Goal: Navigation & Orientation: Understand site structure

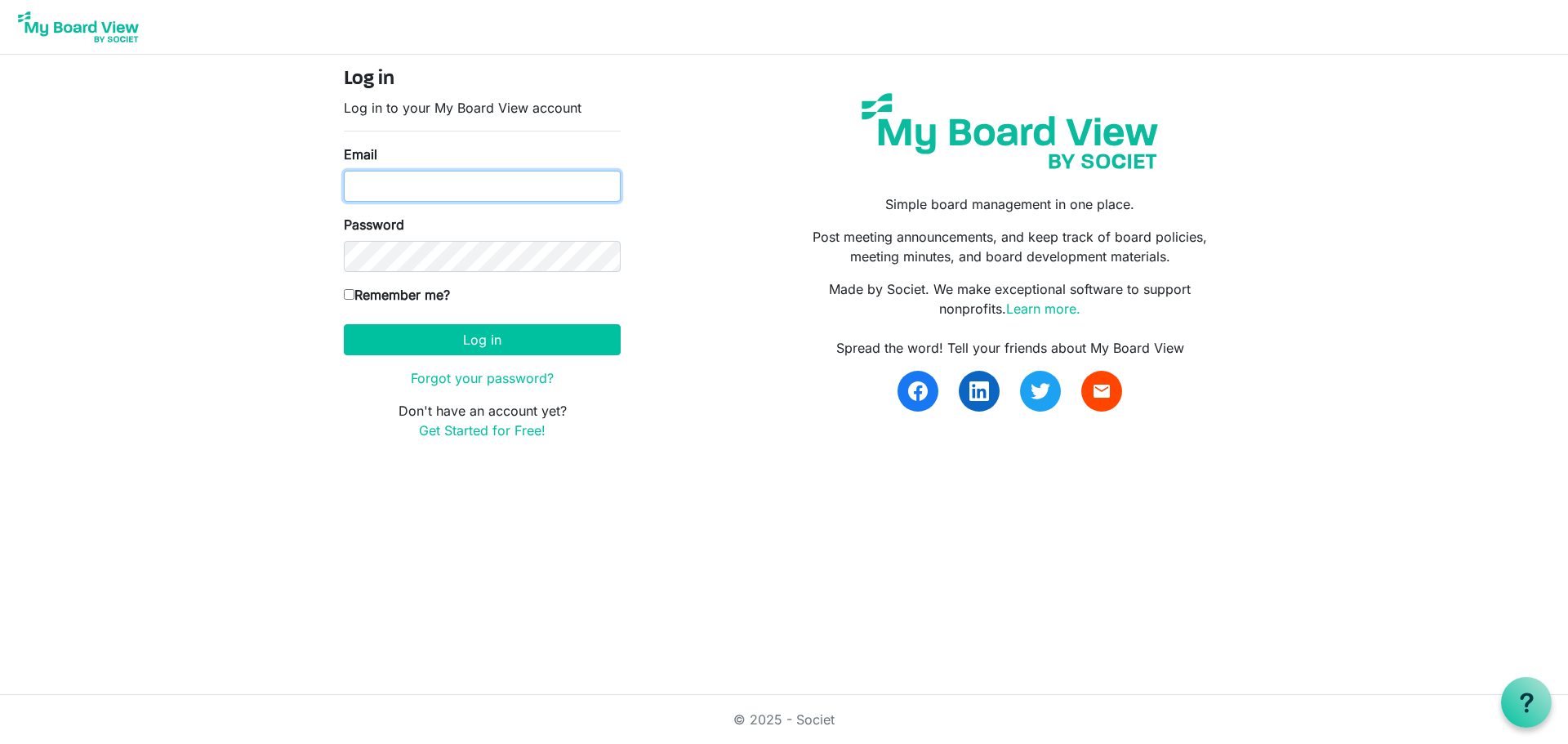
type input "[EMAIL_ADDRESS][DOMAIN_NAME]"
click at [352, 294] on input "Remember me?" at bounding box center [349, 294] width 11 height 11
checkbox input "true"
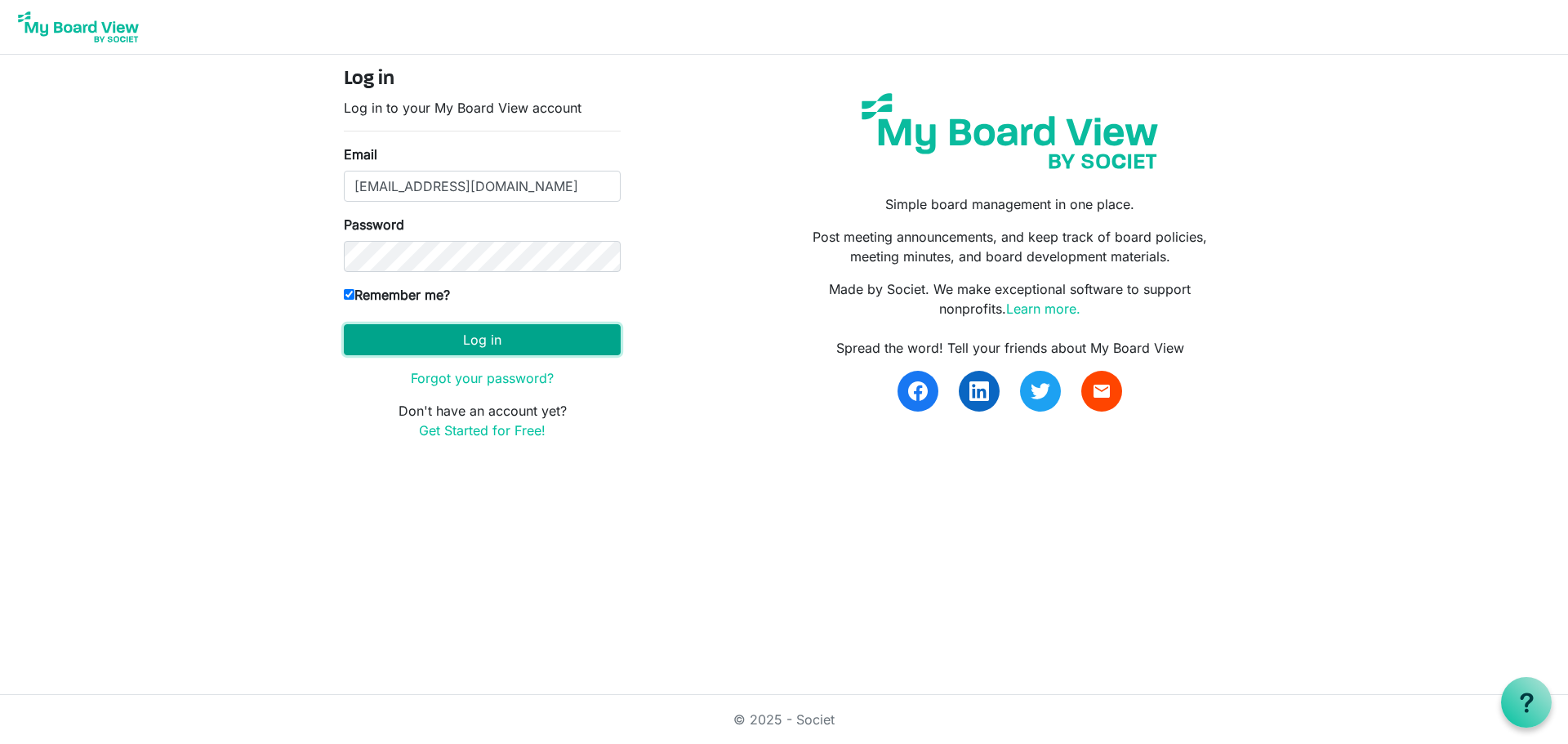
click at [491, 338] on button "Log in" at bounding box center [482, 340] width 277 height 31
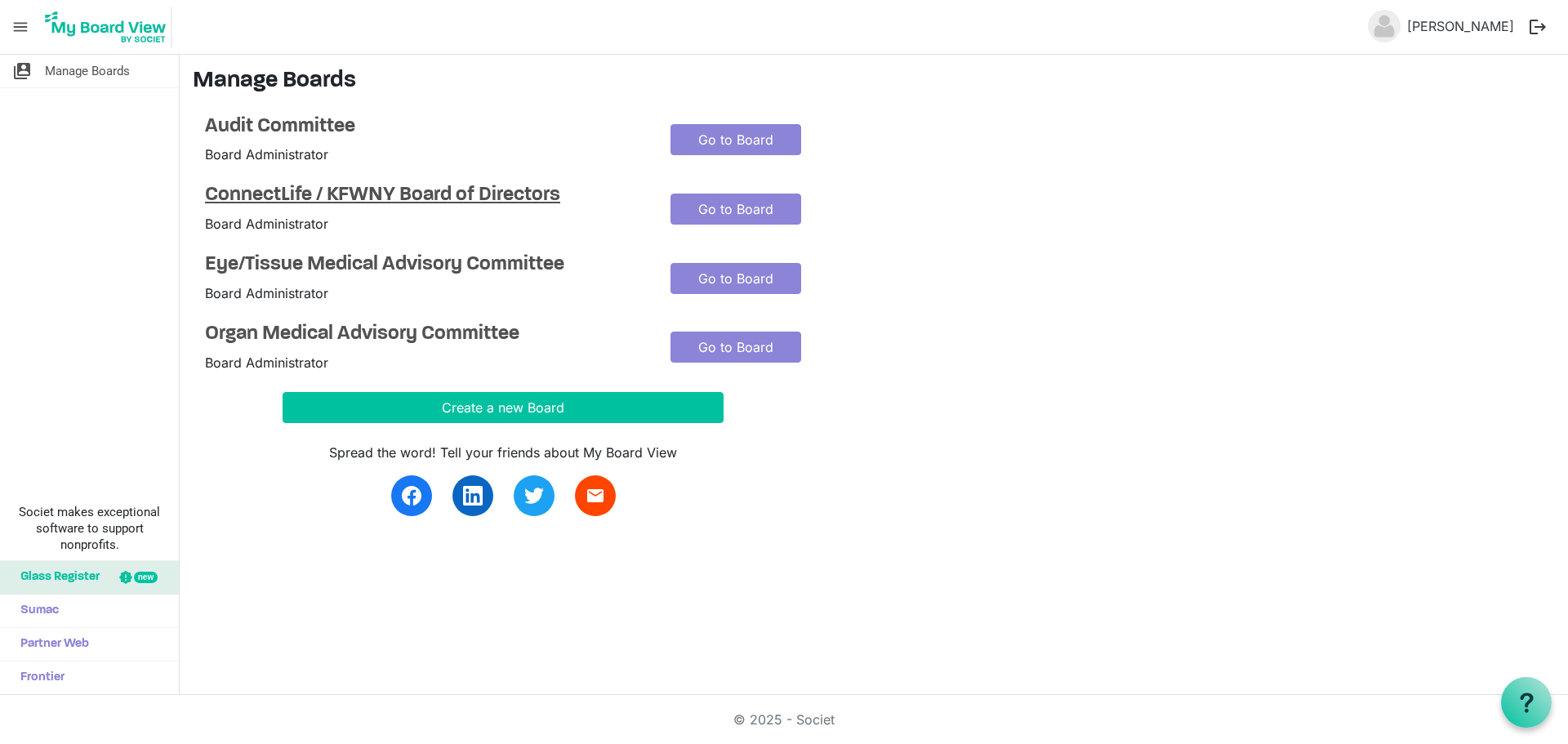
click at [410, 193] on h4 "ConnectLife / KFWNY Board of Directors" at bounding box center [426, 195] width 441 height 24
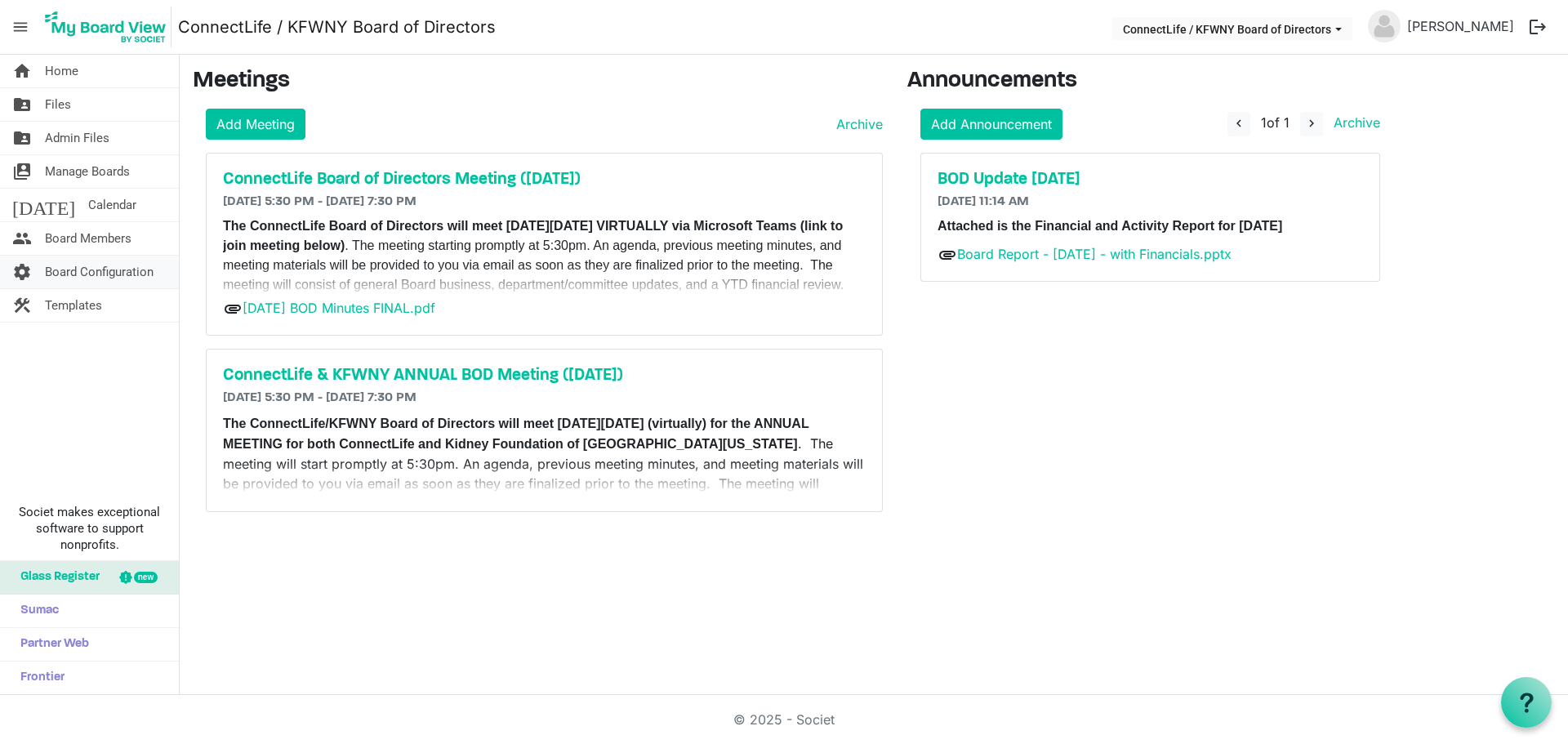
click at [120, 270] on span "Board Configuration" at bounding box center [99, 272] width 108 height 33
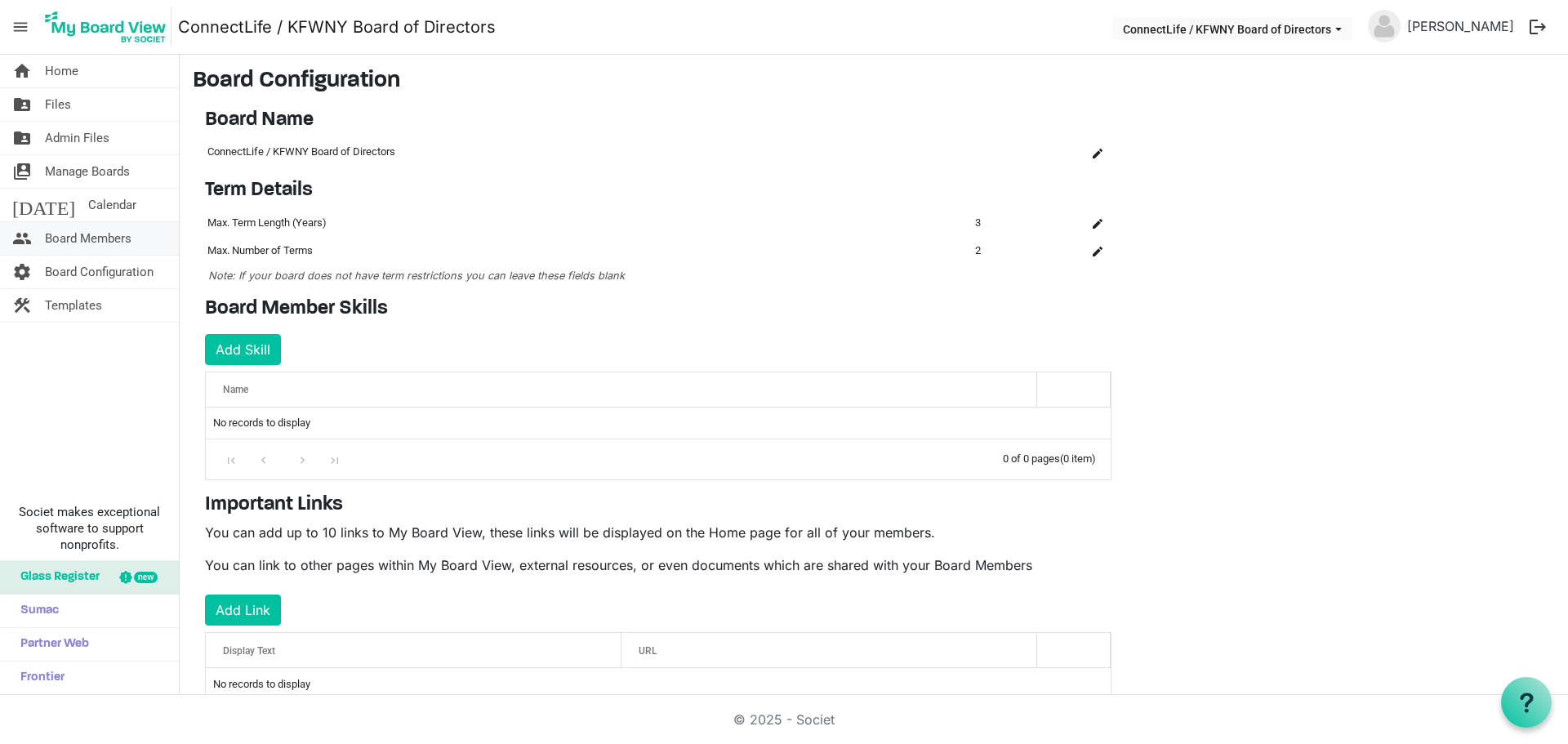
click at [91, 240] on span "Board Members" at bounding box center [89, 239] width 87 height 33
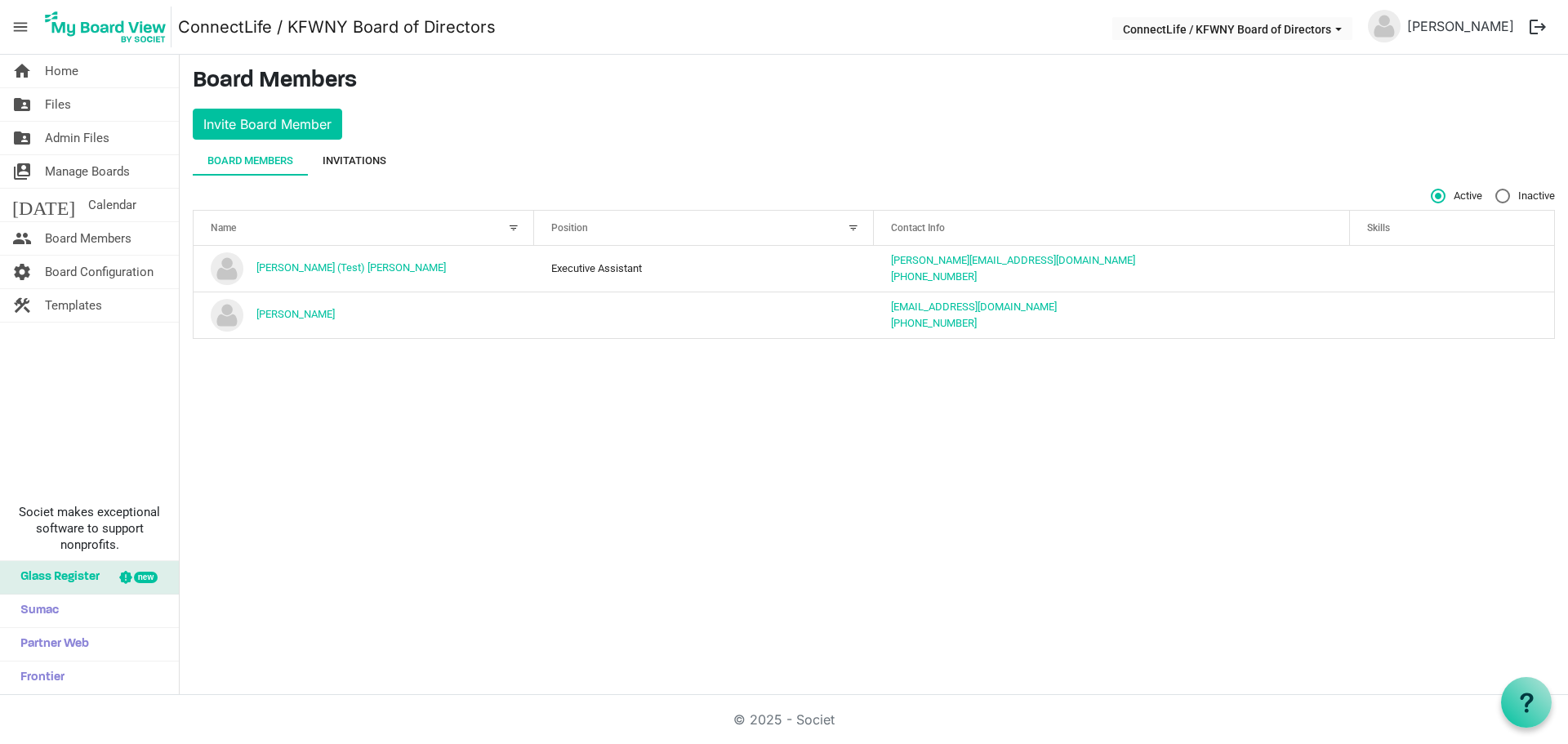
click at [350, 159] on div "Invitations" at bounding box center [354, 161] width 64 height 16
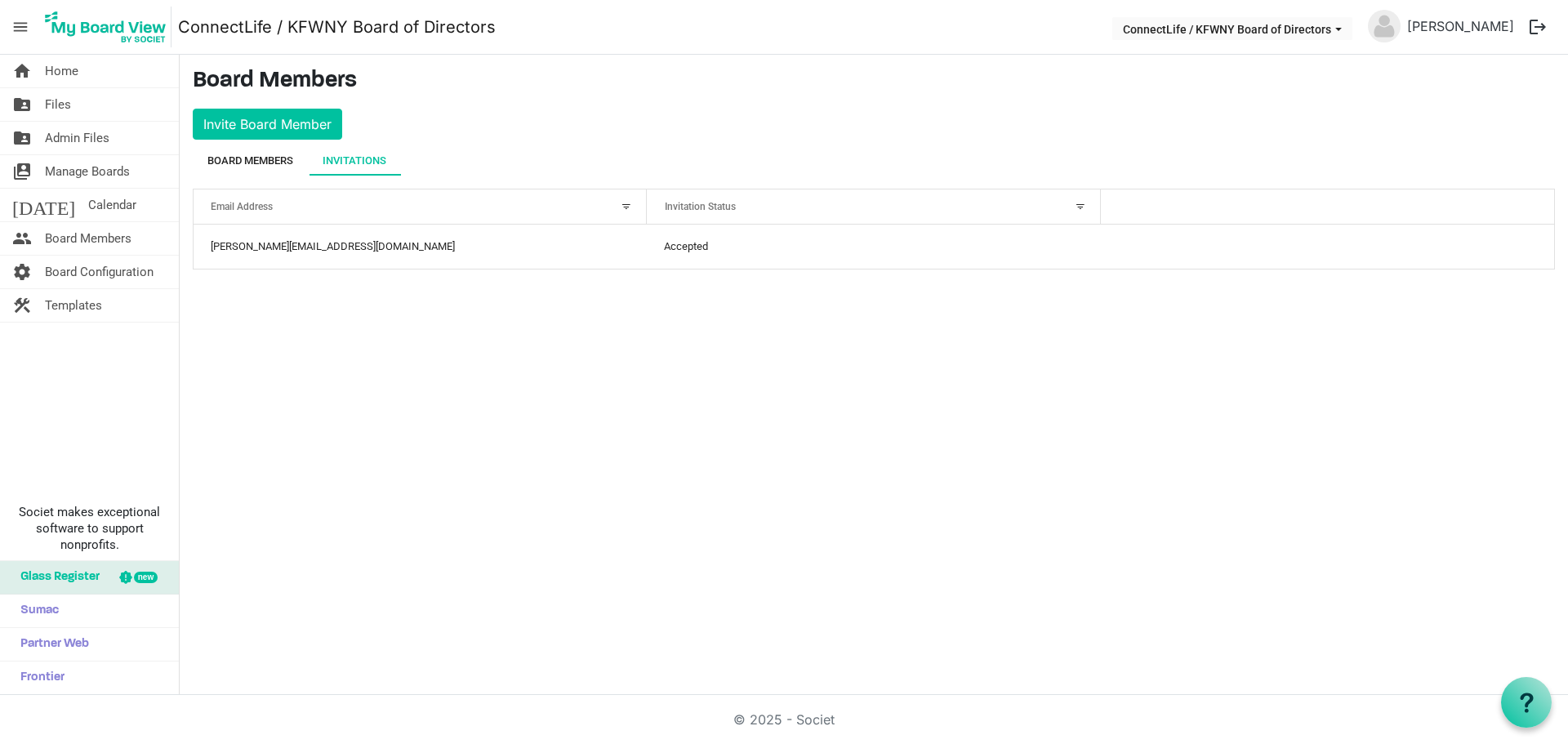
click at [263, 157] on div "Board Members" at bounding box center [250, 161] width 86 height 16
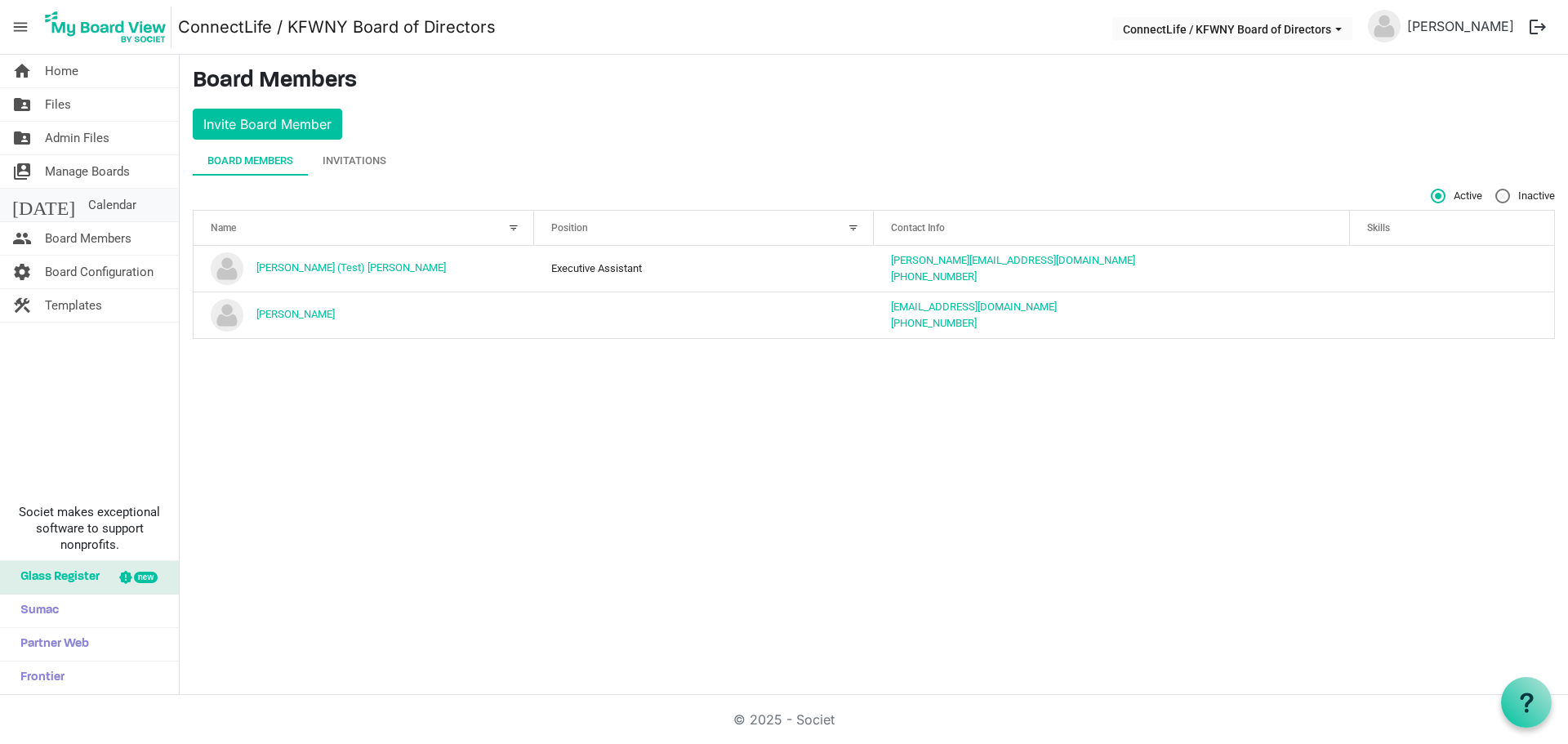
click at [89, 206] on span "Calendar" at bounding box center [112, 205] width 48 height 33
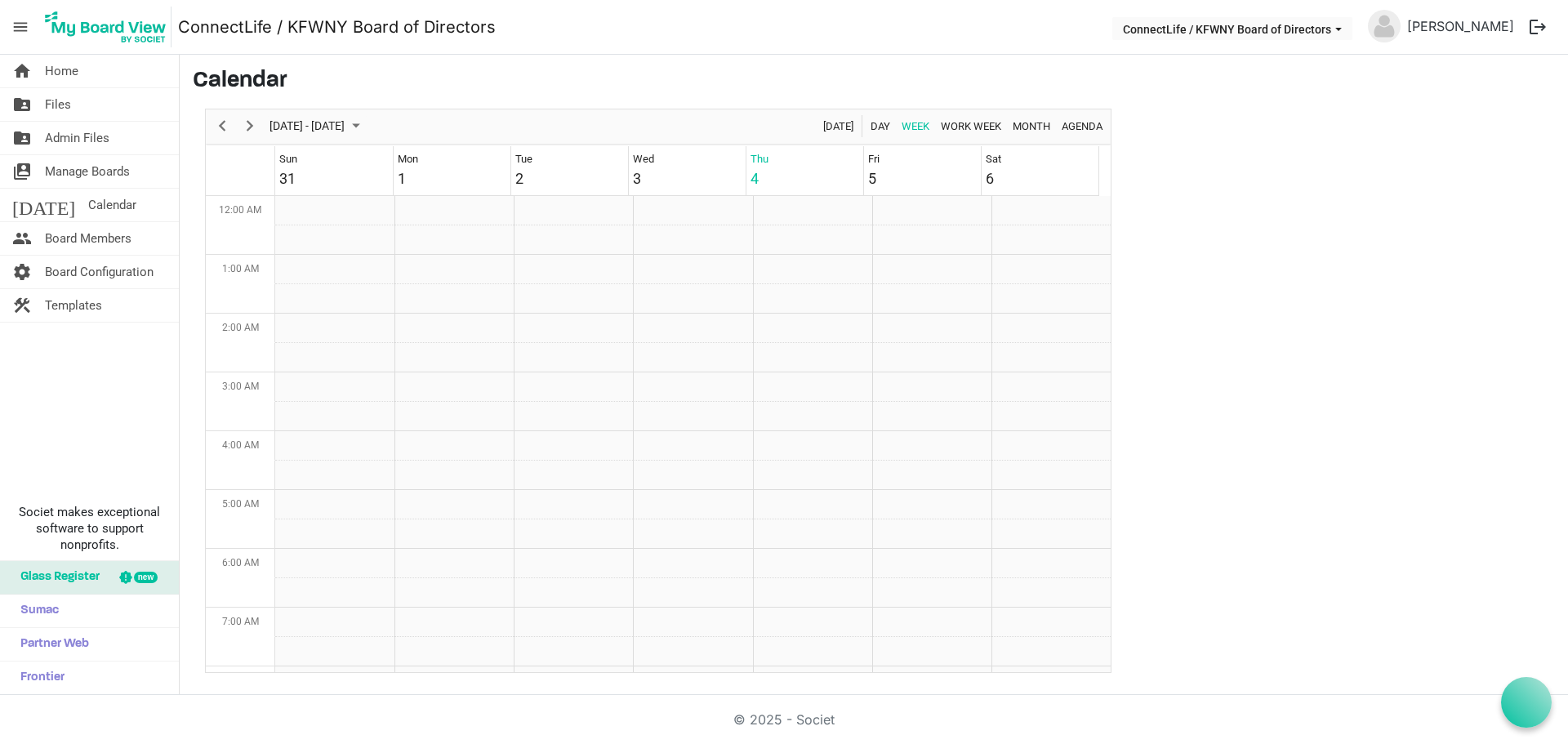
scroll to position [529, 0]
click at [366, 125] on span "September 2025" at bounding box center [356, 126] width 20 height 21
click at [368, 252] on span "10" at bounding box center [365, 252] width 25 height 25
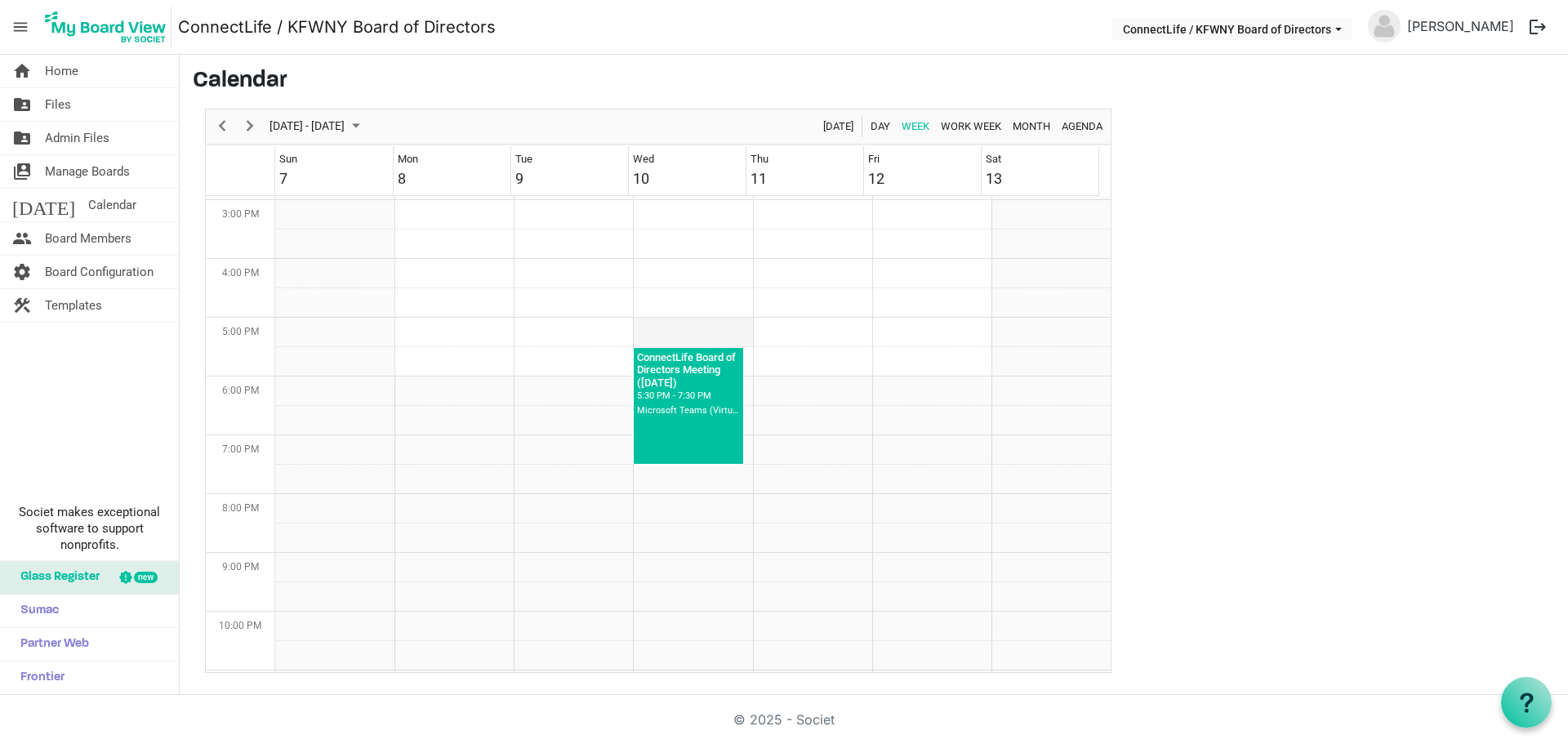
scroll to position [853, 0]
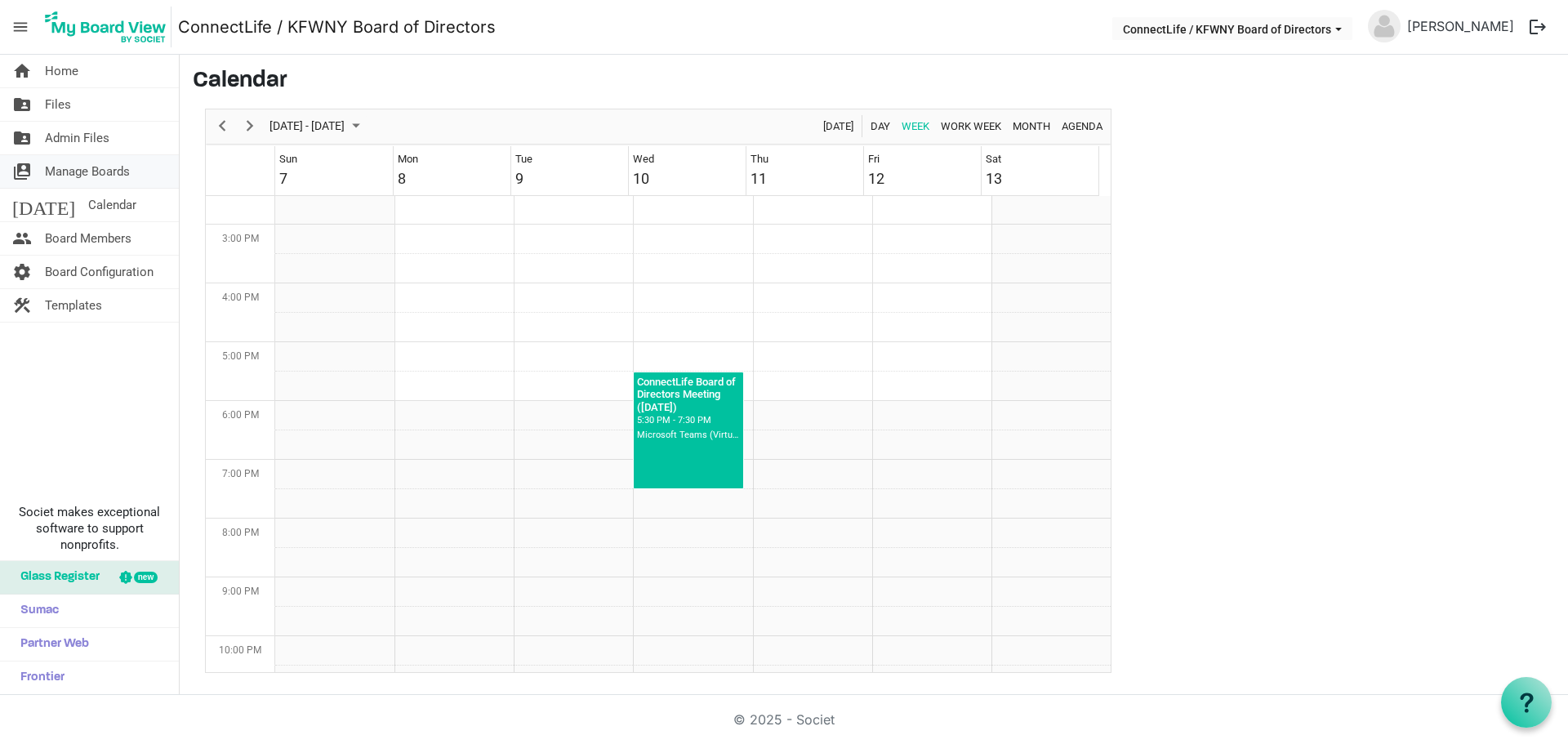
click at [105, 171] on span "Manage Boards" at bounding box center [88, 171] width 85 height 33
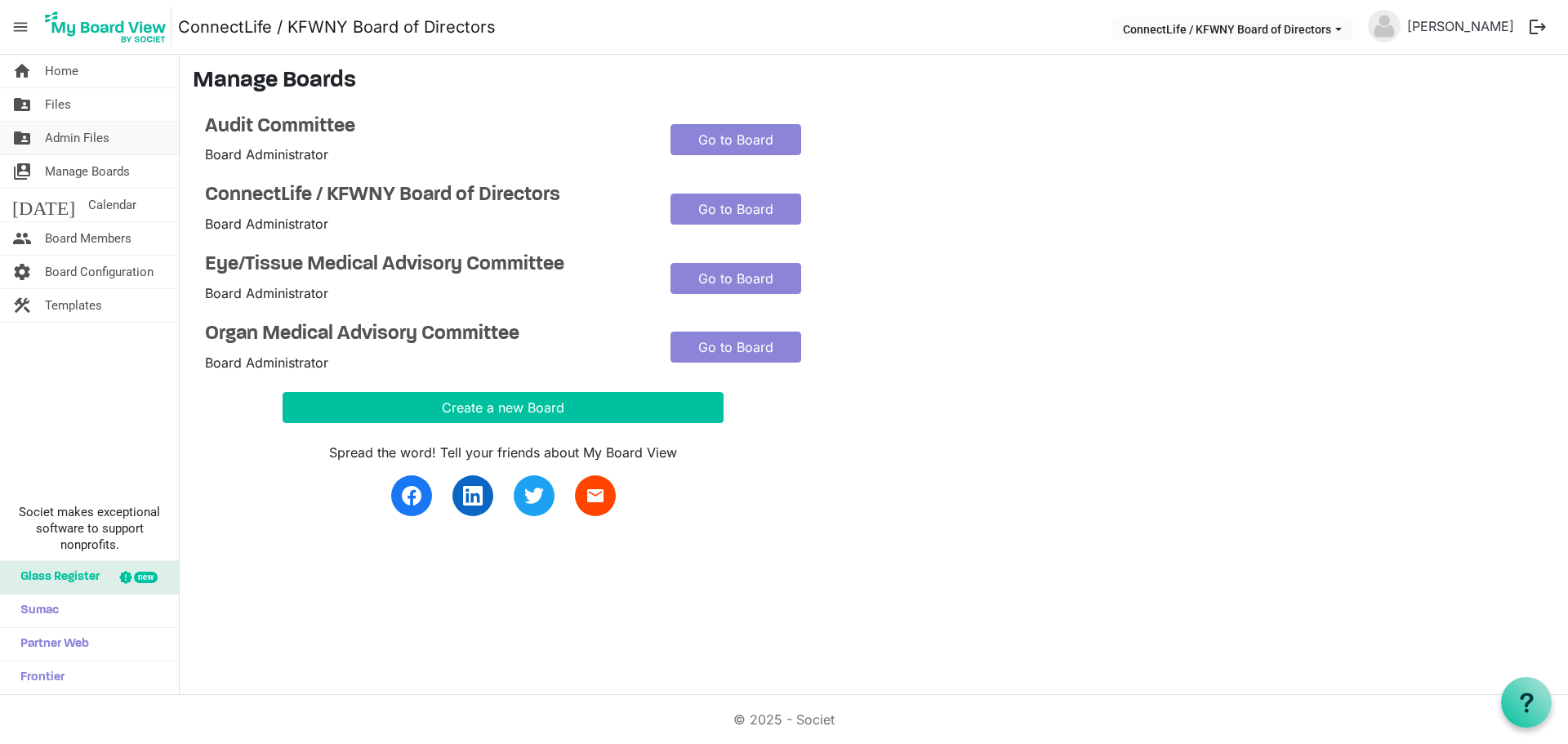
click at [95, 135] on span "Admin Files" at bounding box center [77, 138] width 65 height 33
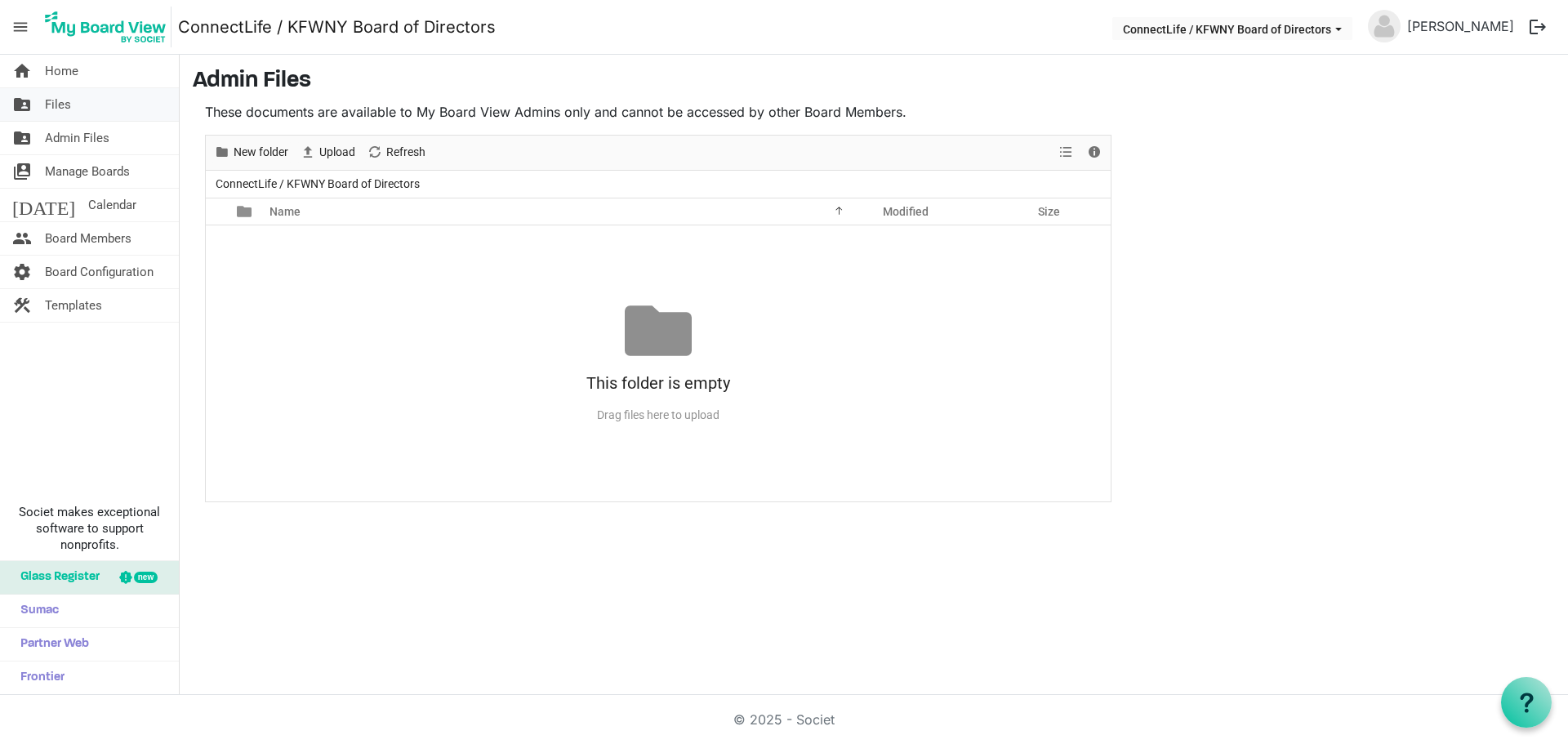
click at [63, 106] on span "Files" at bounding box center [58, 105] width 26 height 33
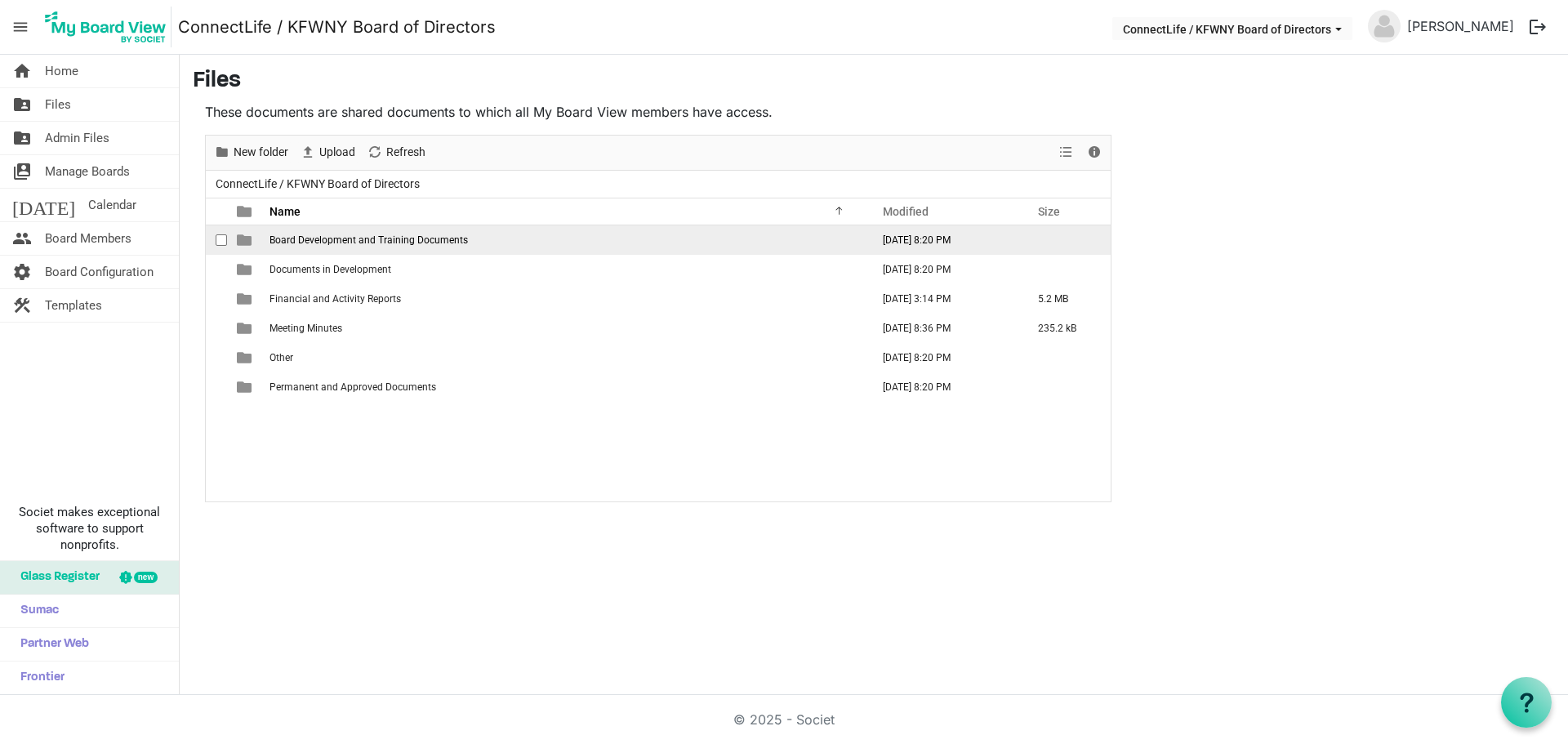
click at [403, 244] on span "Board Development and Training Documents" at bounding box center [369, 240] width 199 height 11
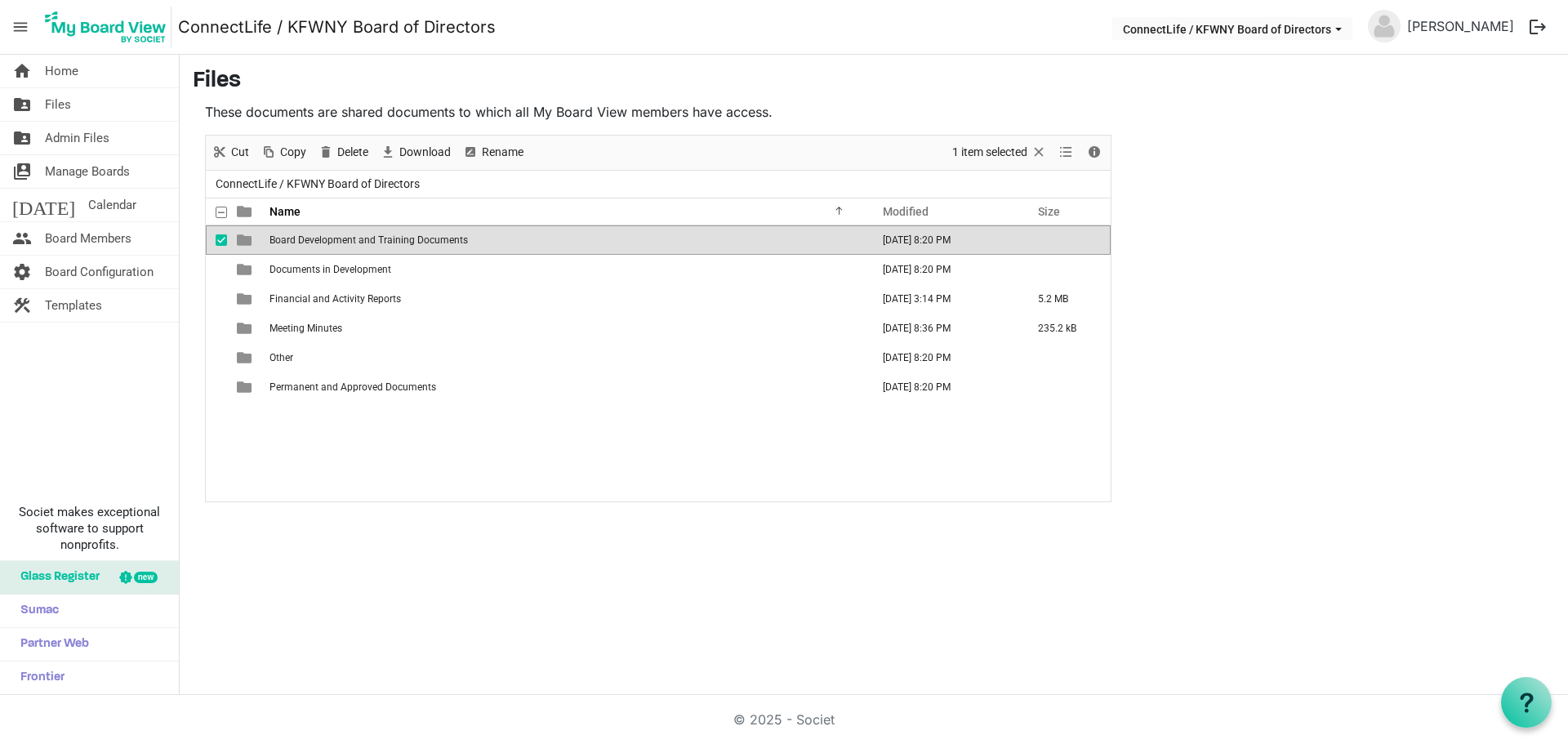
click at [403, 244] on span "Board Development and Training Documents" at bounding box center [369, 240] width 199 height 11
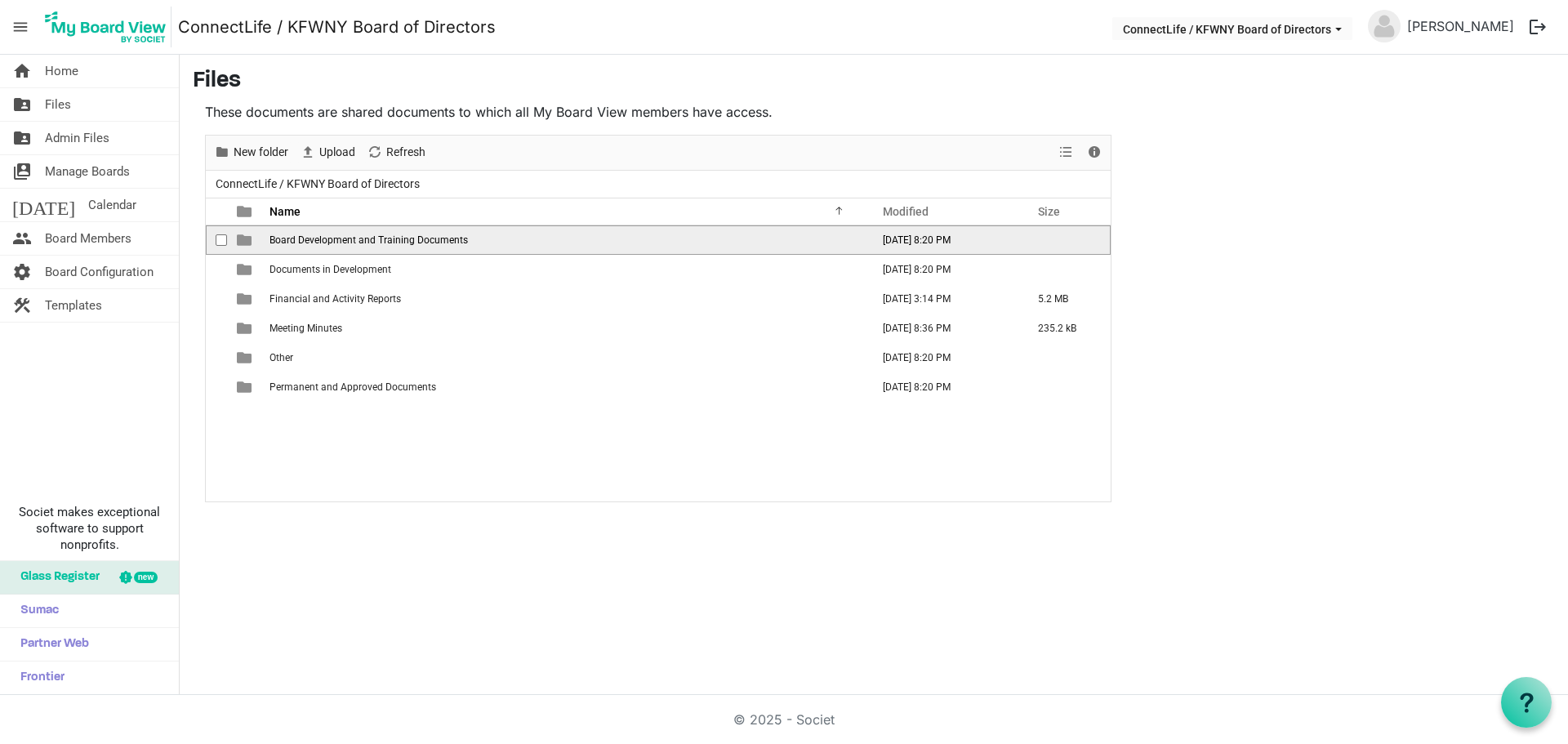
click at [403, 244] on span "Board Development and Training Documents" at bounding box center [369, 240] width 199 height 11
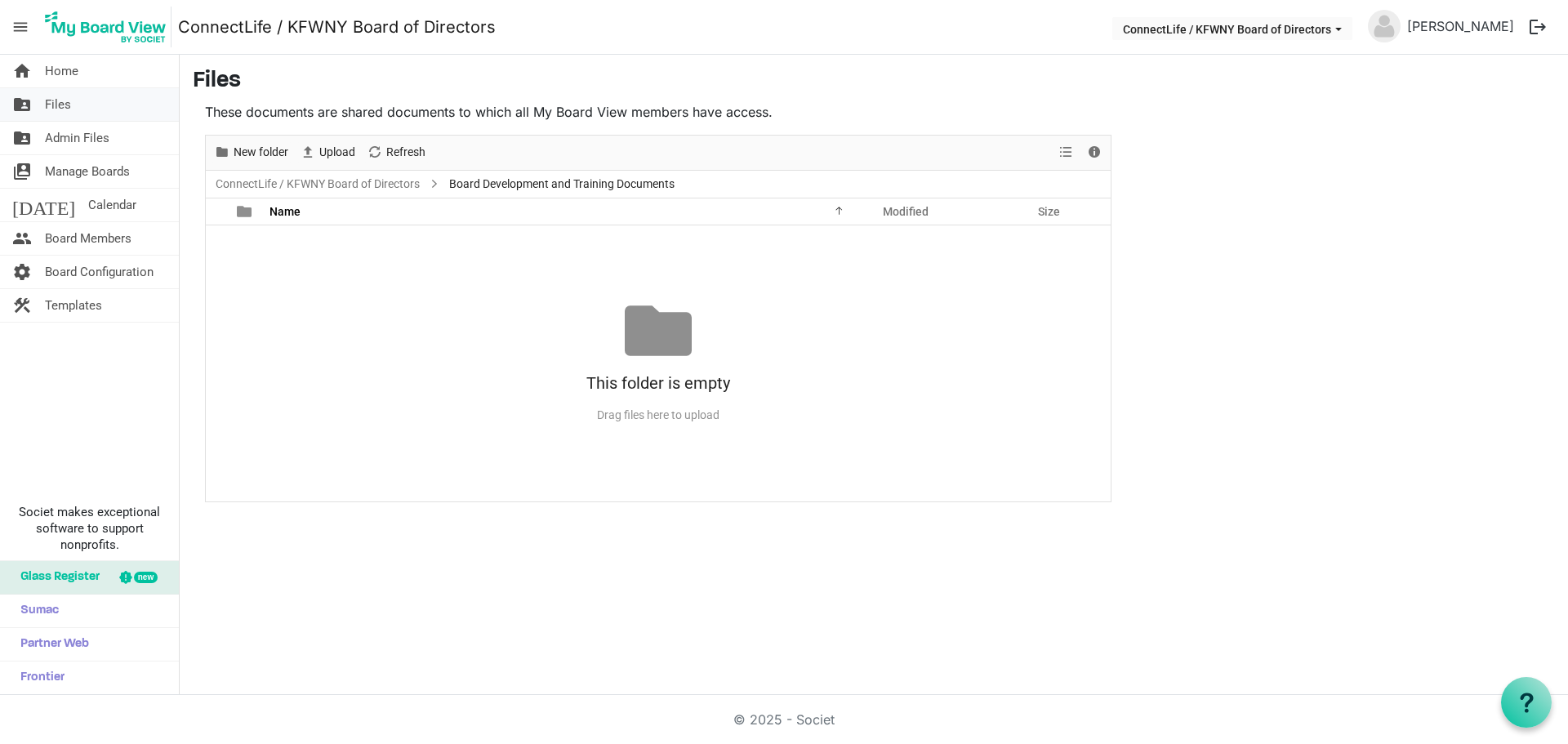
click at [57, 107] on span "Files" at bounding box center [58, 105] width 26 height 33
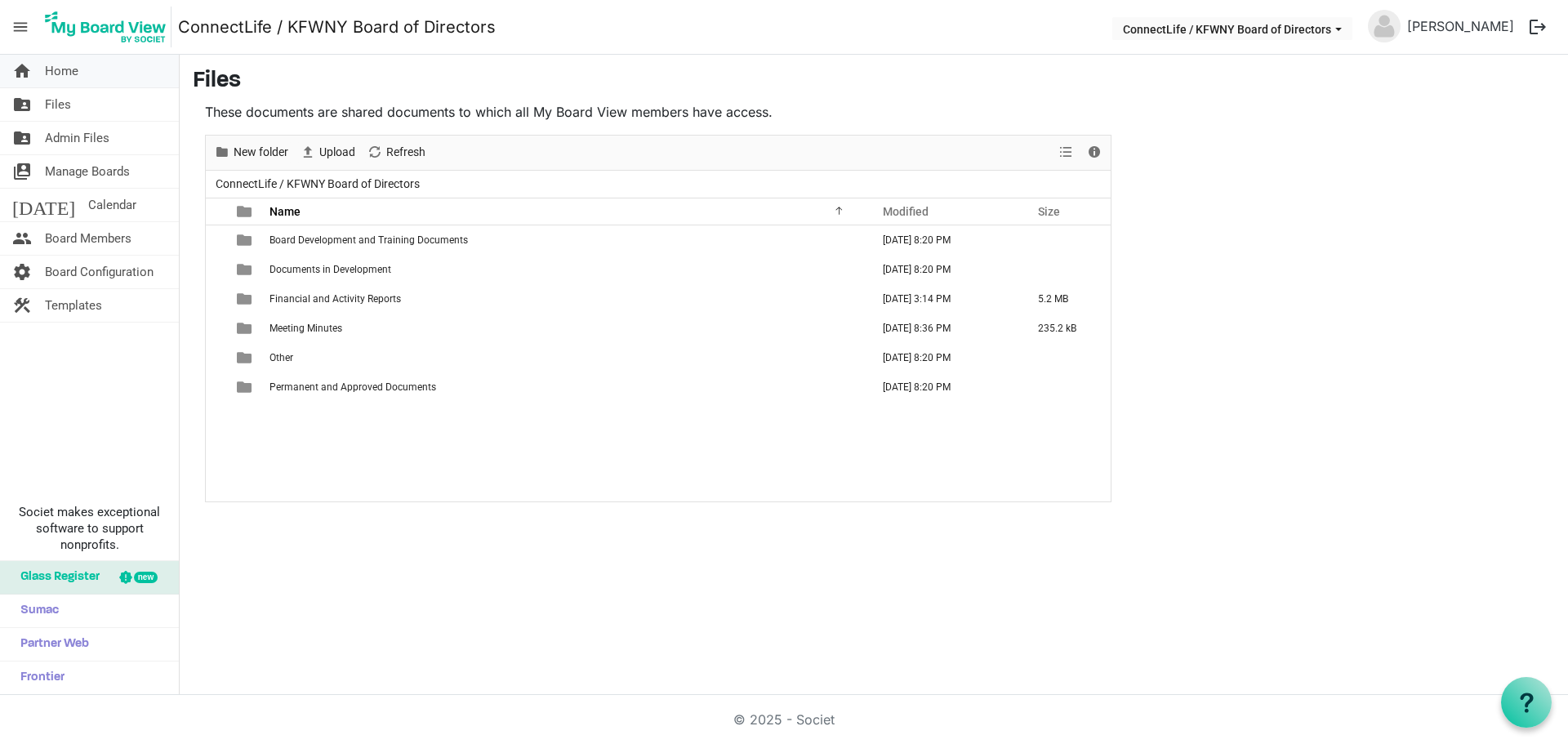
click at [63, 73] on span "Home" at bounding box center [62, 71] width 34 height 33
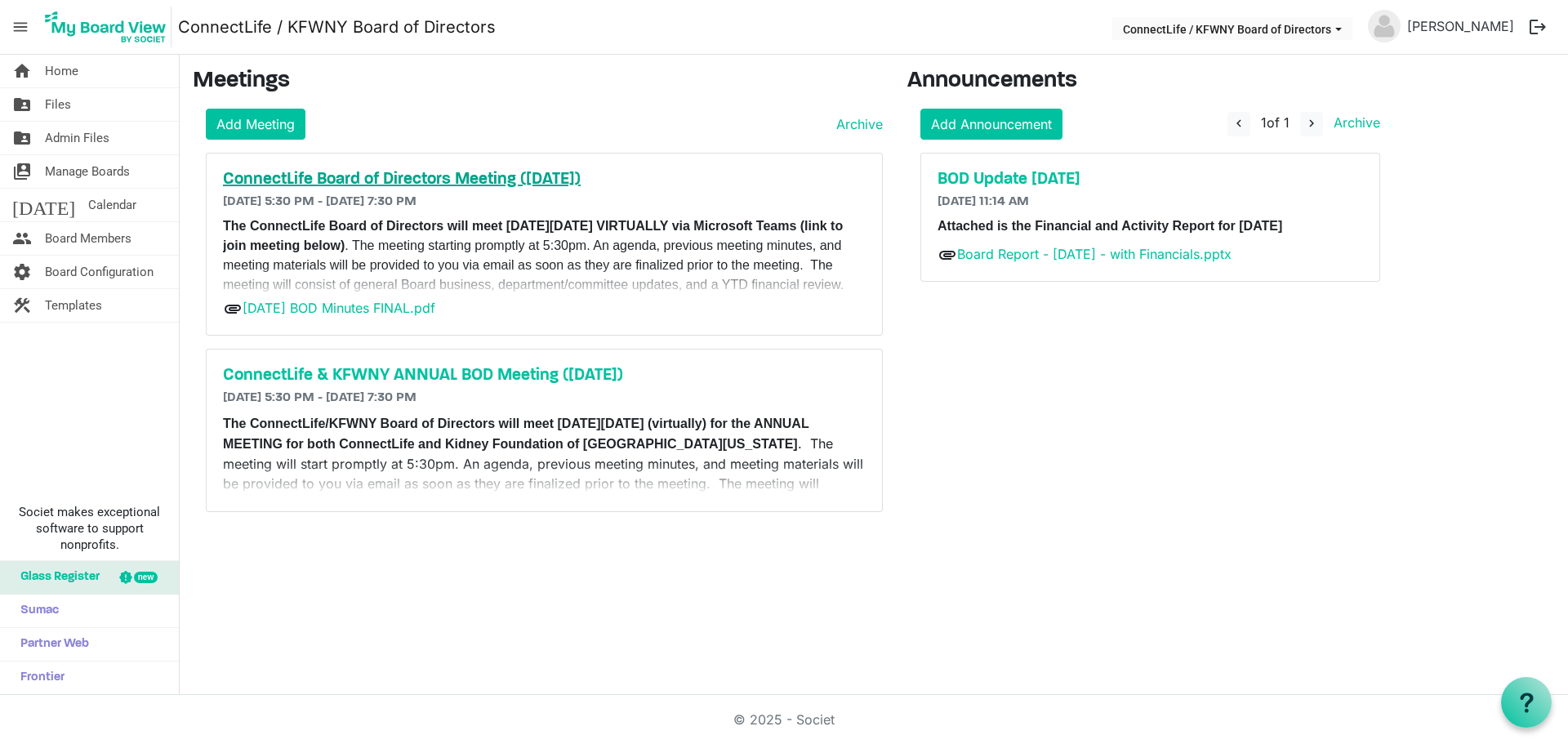
click at [484, 179] on h5 "ConnectLife Board of Directors Meeting (Sept 2025)" at bounding box center [544, 180] width 642 height 20
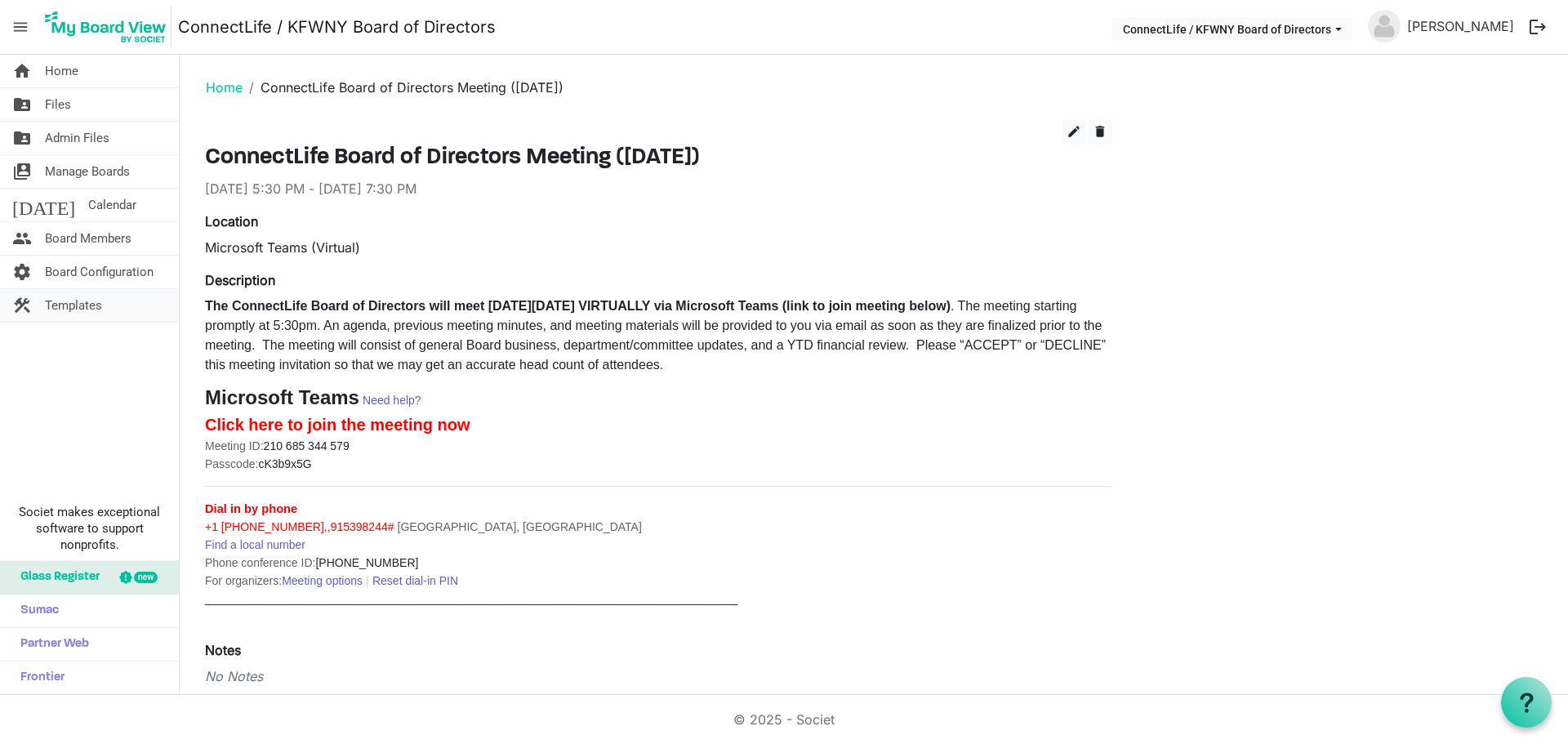
click at [66, 308] on span "Templates" at bounding box center [74, 305] width 57 height 33
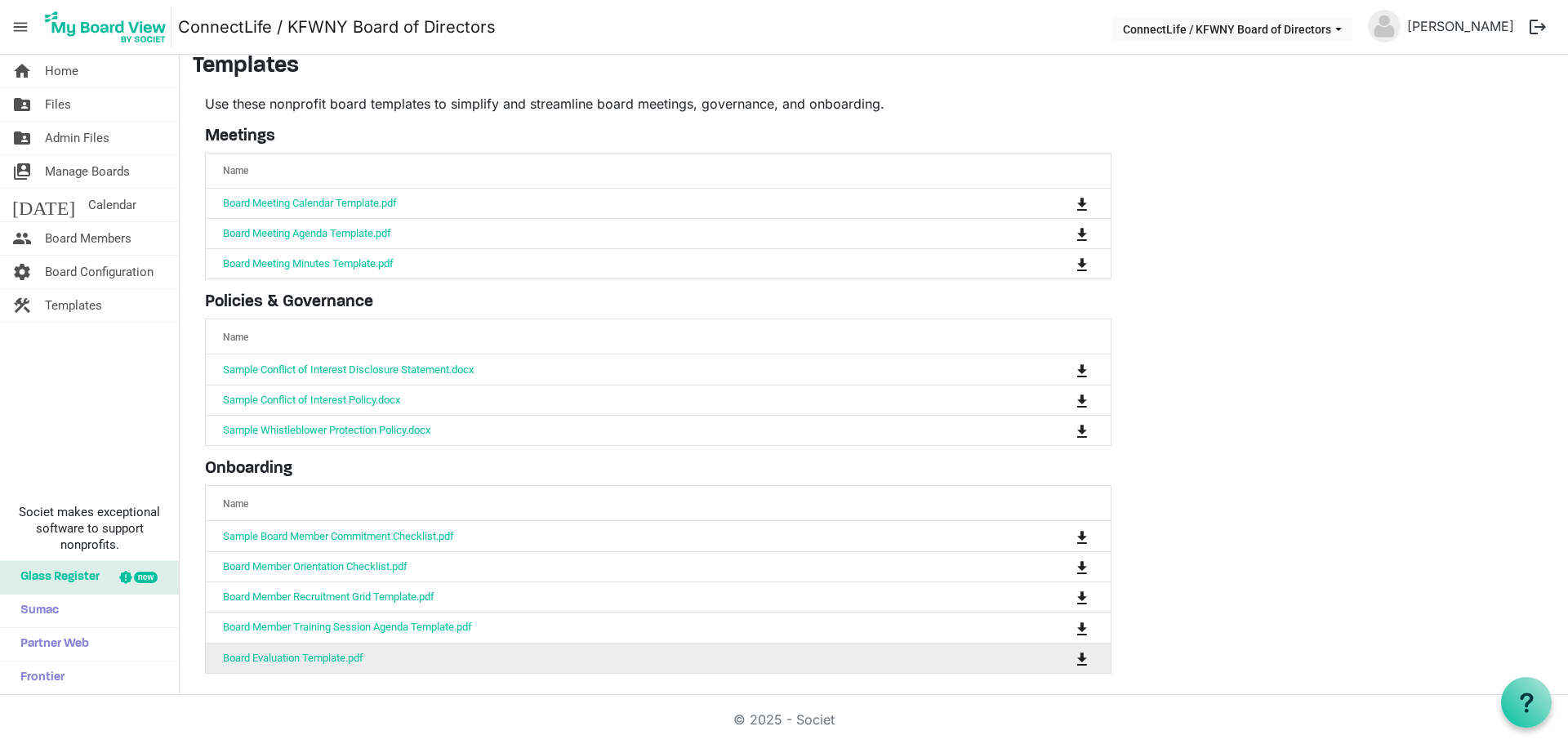
scroll to position [17, 0]
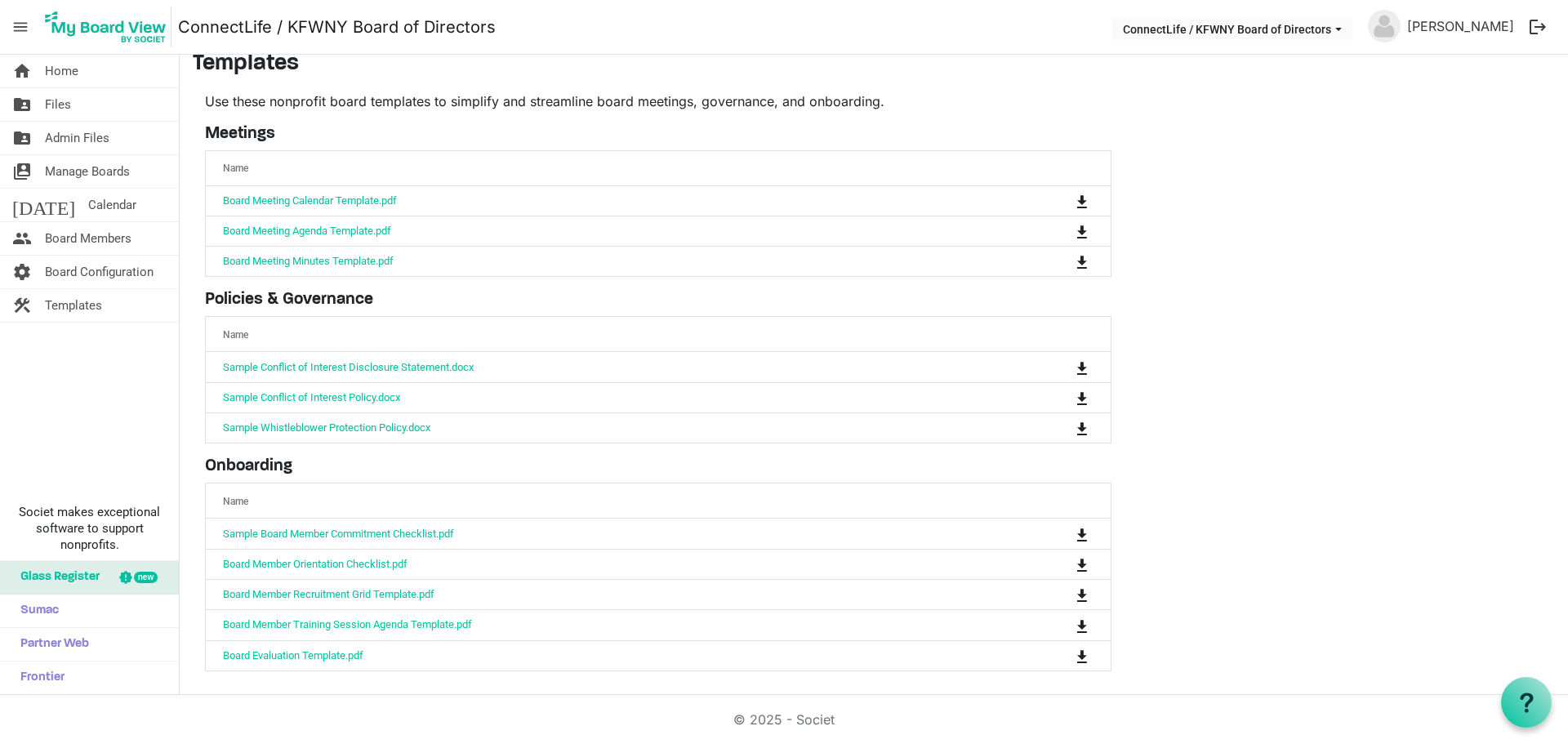
click at [24, 25] on span "menu" at bounding box center [21, 27] width 31 height 31
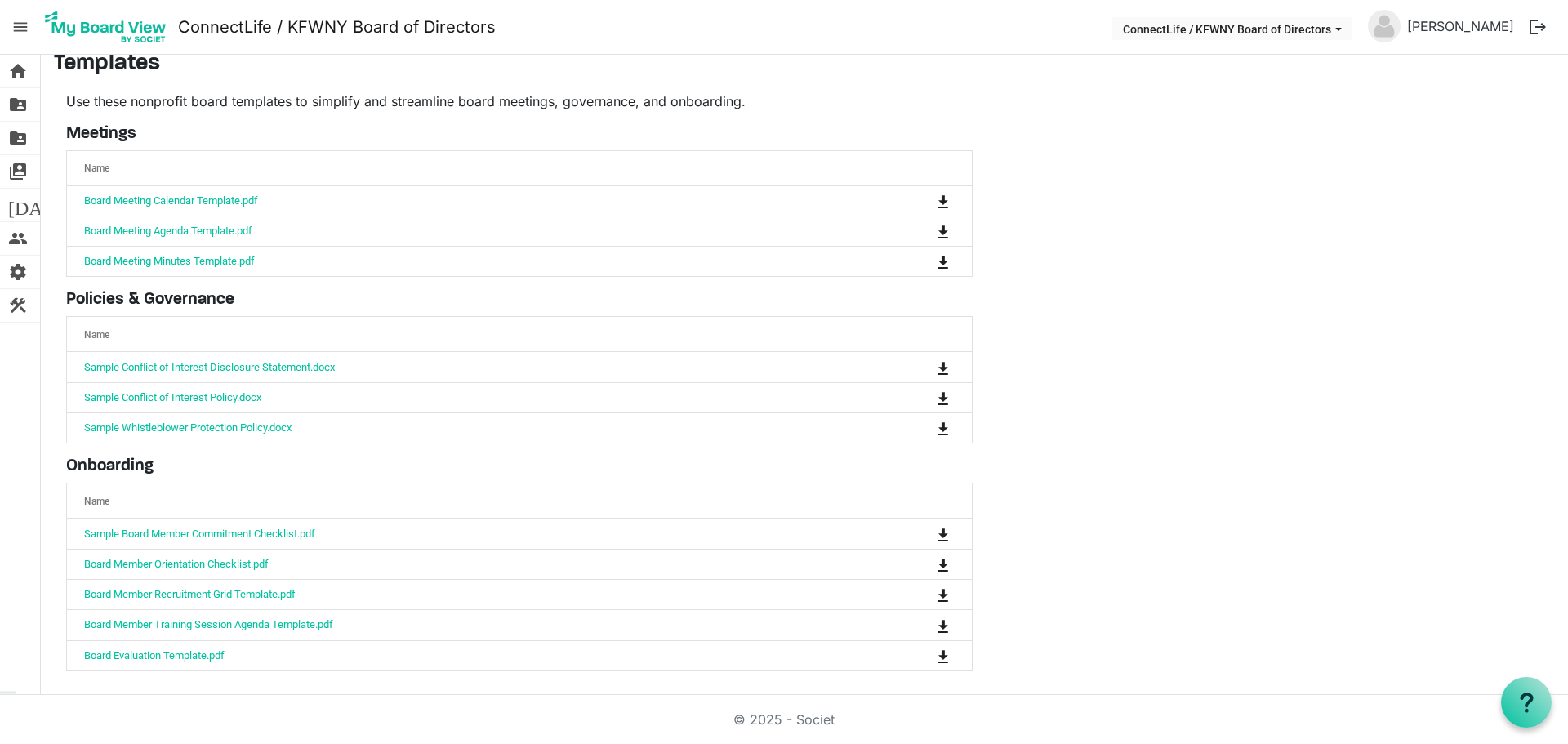
click at [24, 25] on span "menu" at bounding box center [21, 27] width 31 height 31
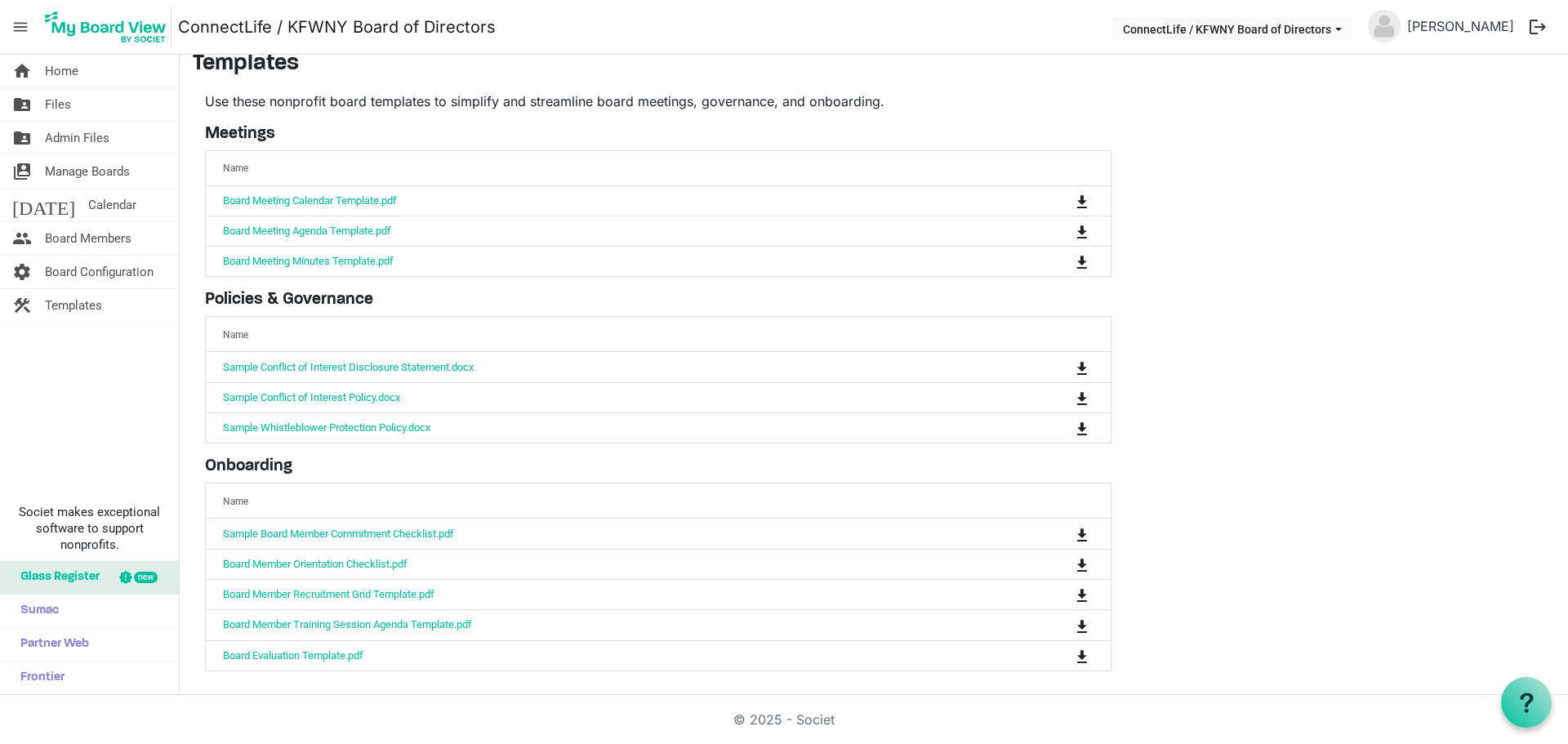
click at [24, 25] on span "menu" at bounding box center [21, 27] width 31 height 31
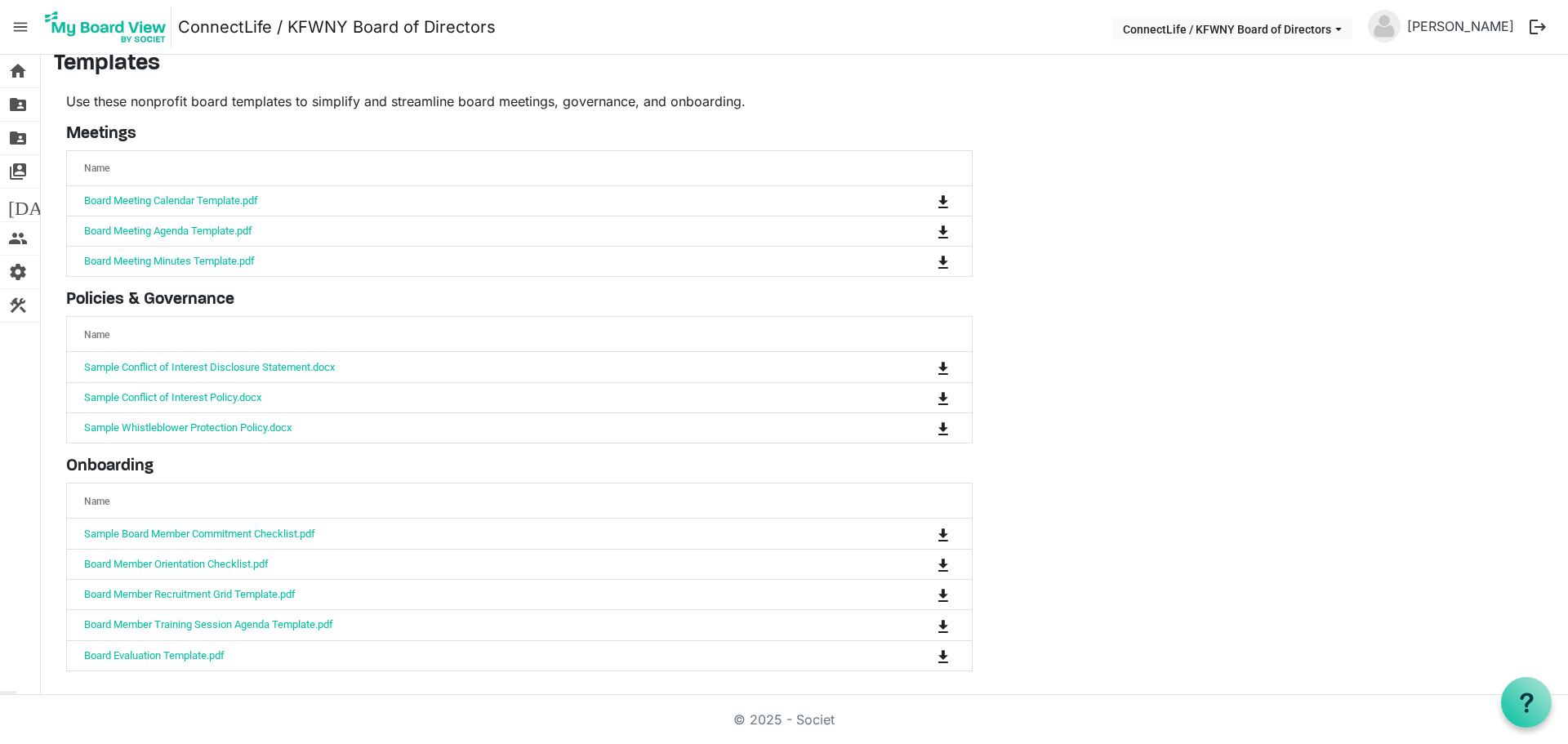
click at [24, 25] on span "menu" at bounding box center [21, 27] width 31 height 31
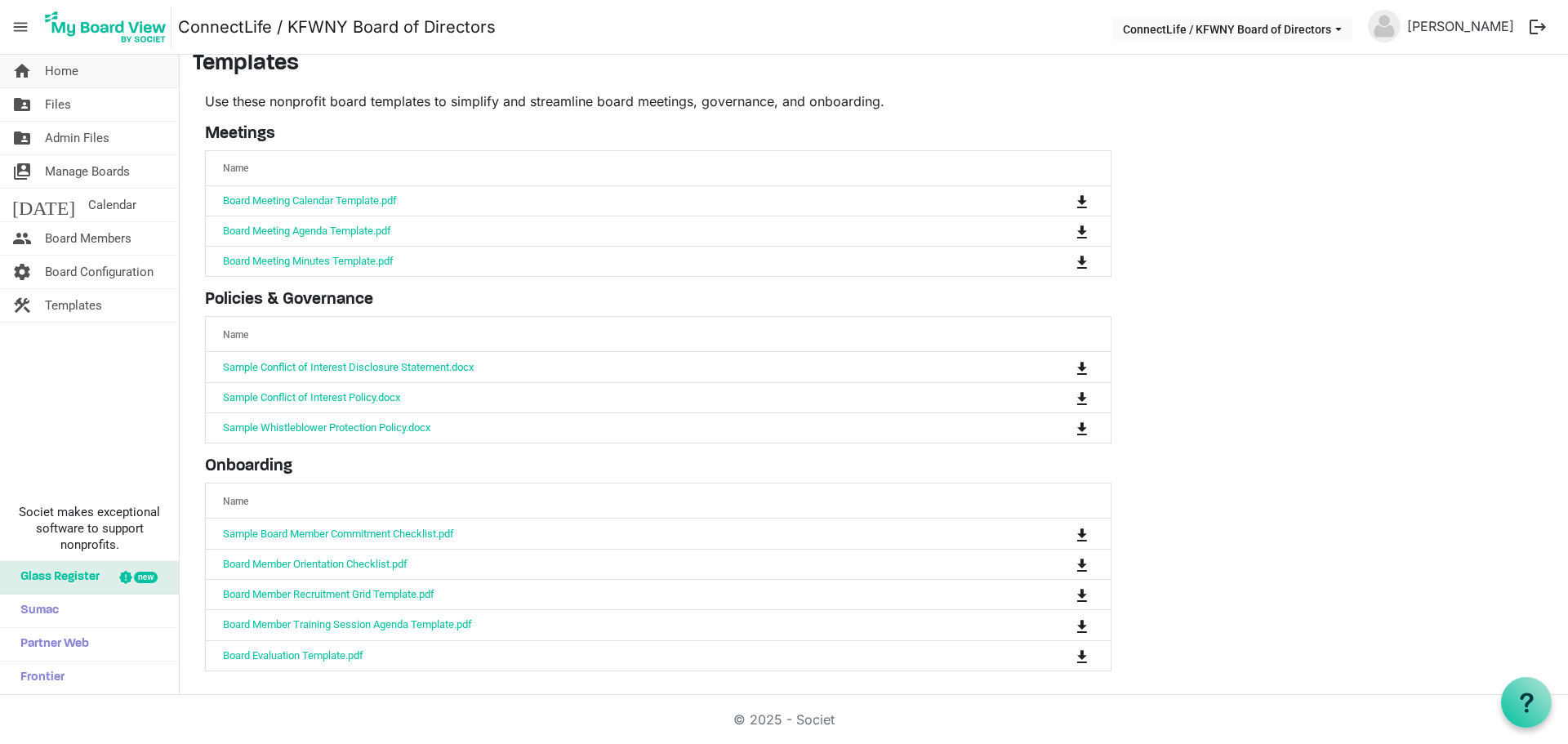
click at [61, 71] on span "Home" at bounding box center [62, 71] width 34 height 33
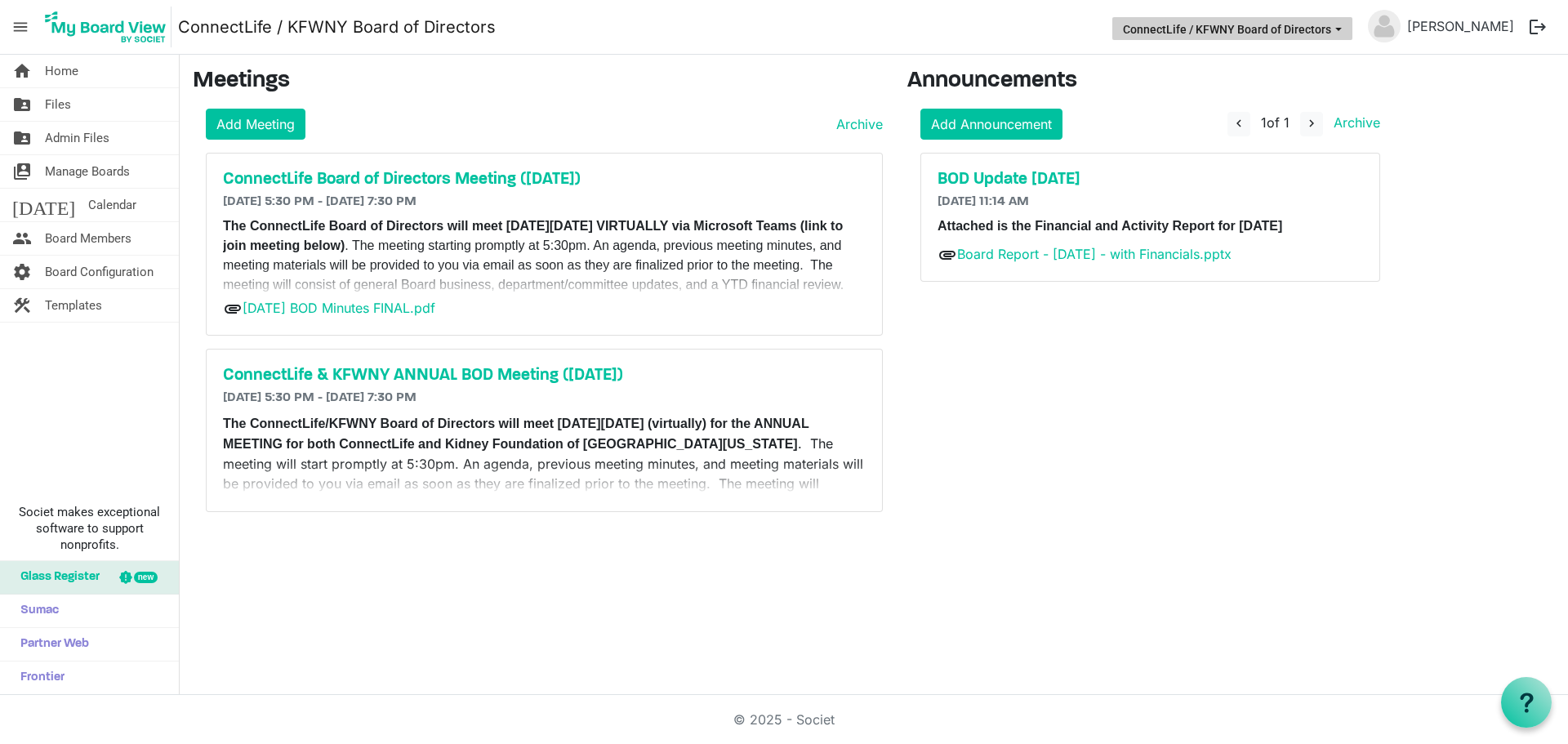
click at [1237, 30] on button "ConnectLife / KFWNY Board of Directors" at bounding box center [1232, 29] width 240 height 23
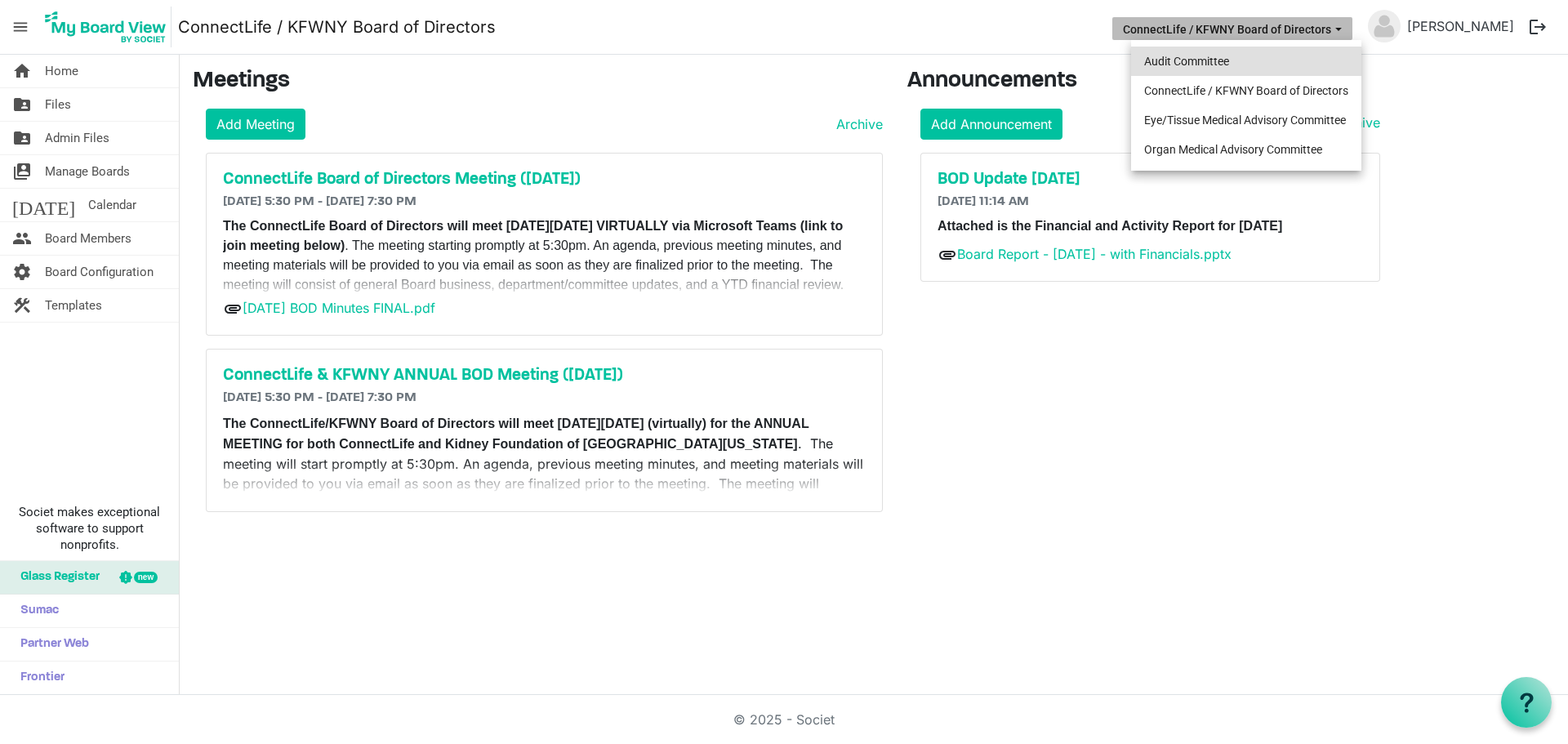
click at [1177, 62] on li "Audit Committee" at bounding box center [1246, 62] width 231 height 30
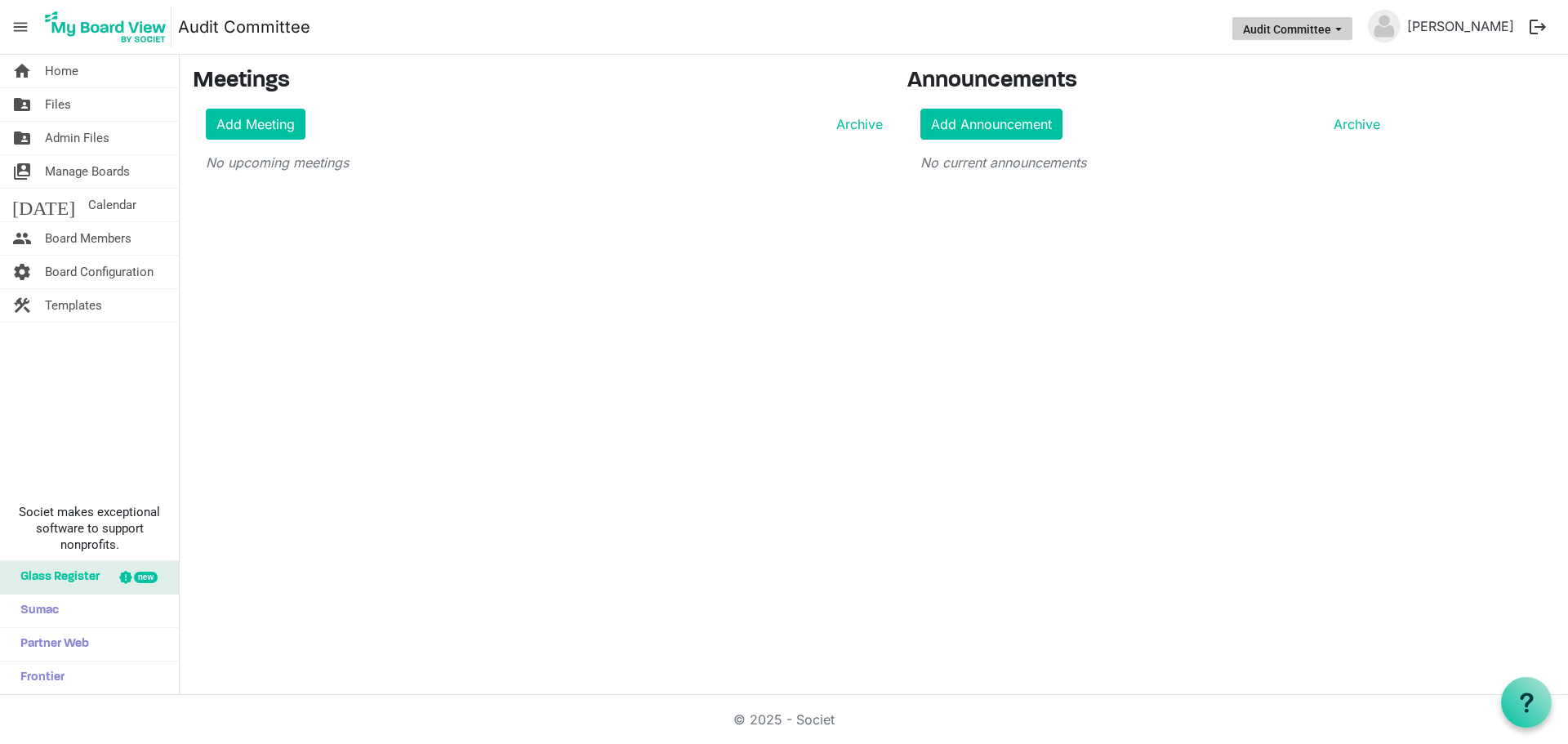
click at [1326, 33] on button "Audit Committee" at bounding box center [1292, 29] width 120 height 23
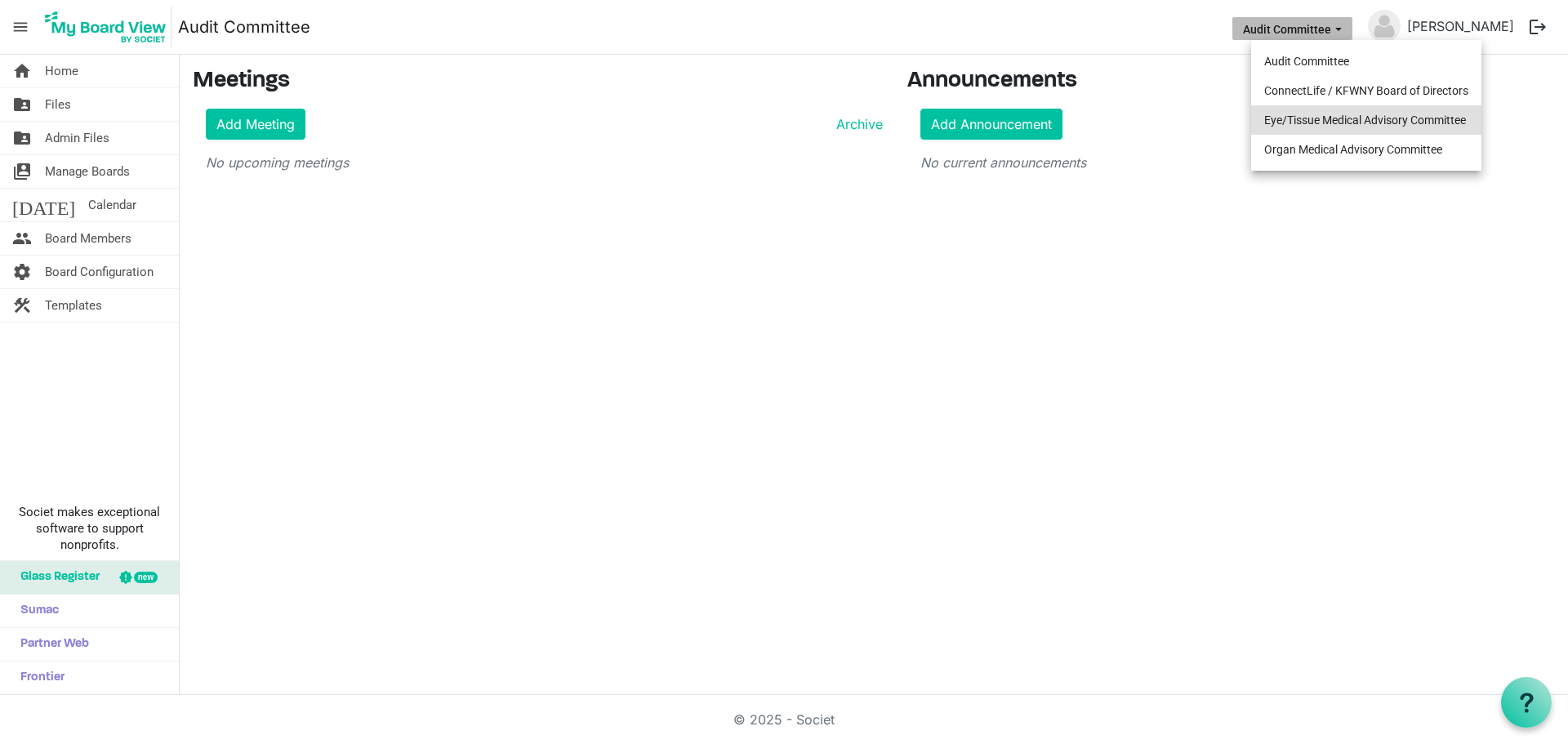
click at [1307, 117] on li "Eye/Tissue Medical Advisory Committee" at bounding box center [1366, 120] width 231 height 30
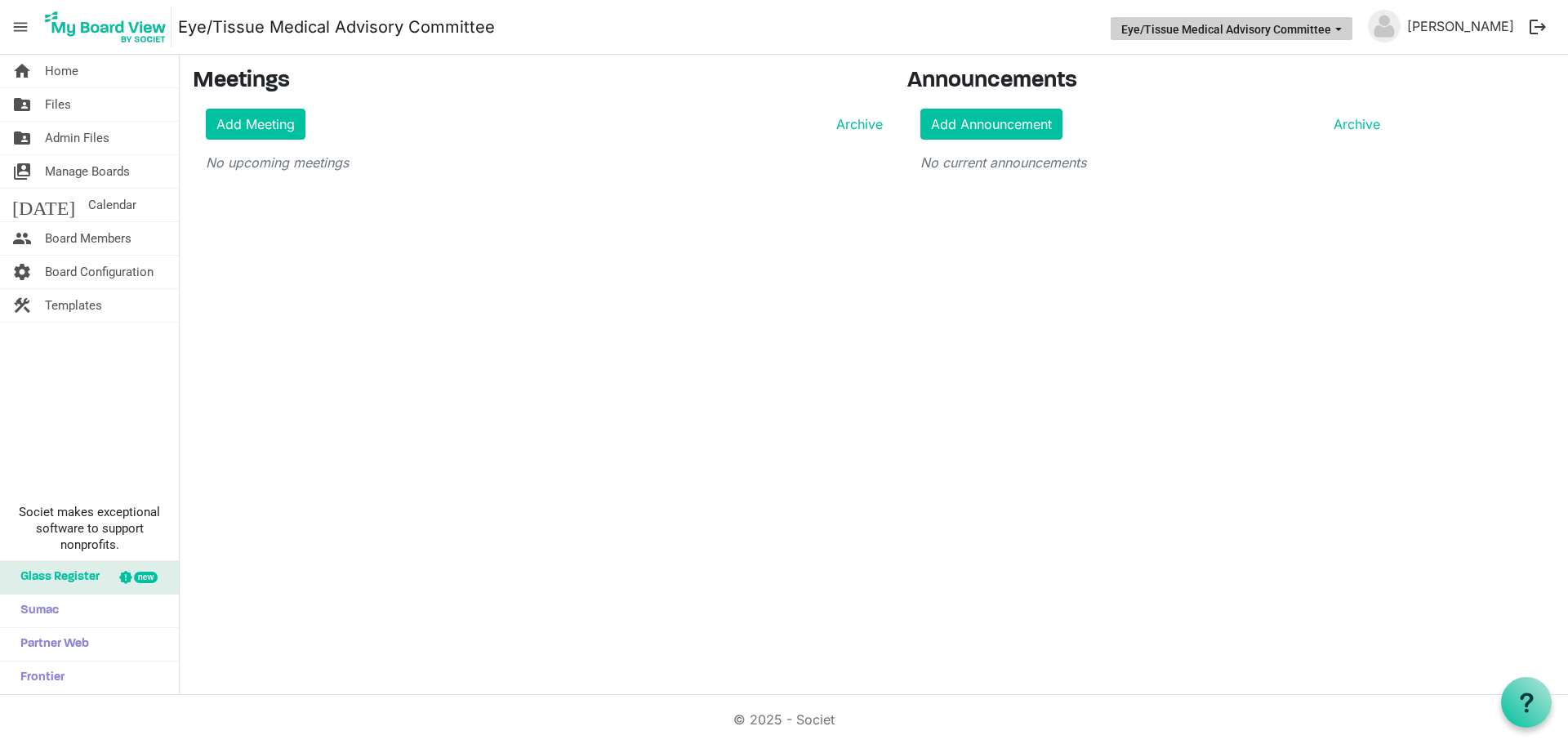
click at [1282, 30] on button "Eye/Tissue Medical Advisory Committee" at bounding box center [1232, 29] width 242 height 23
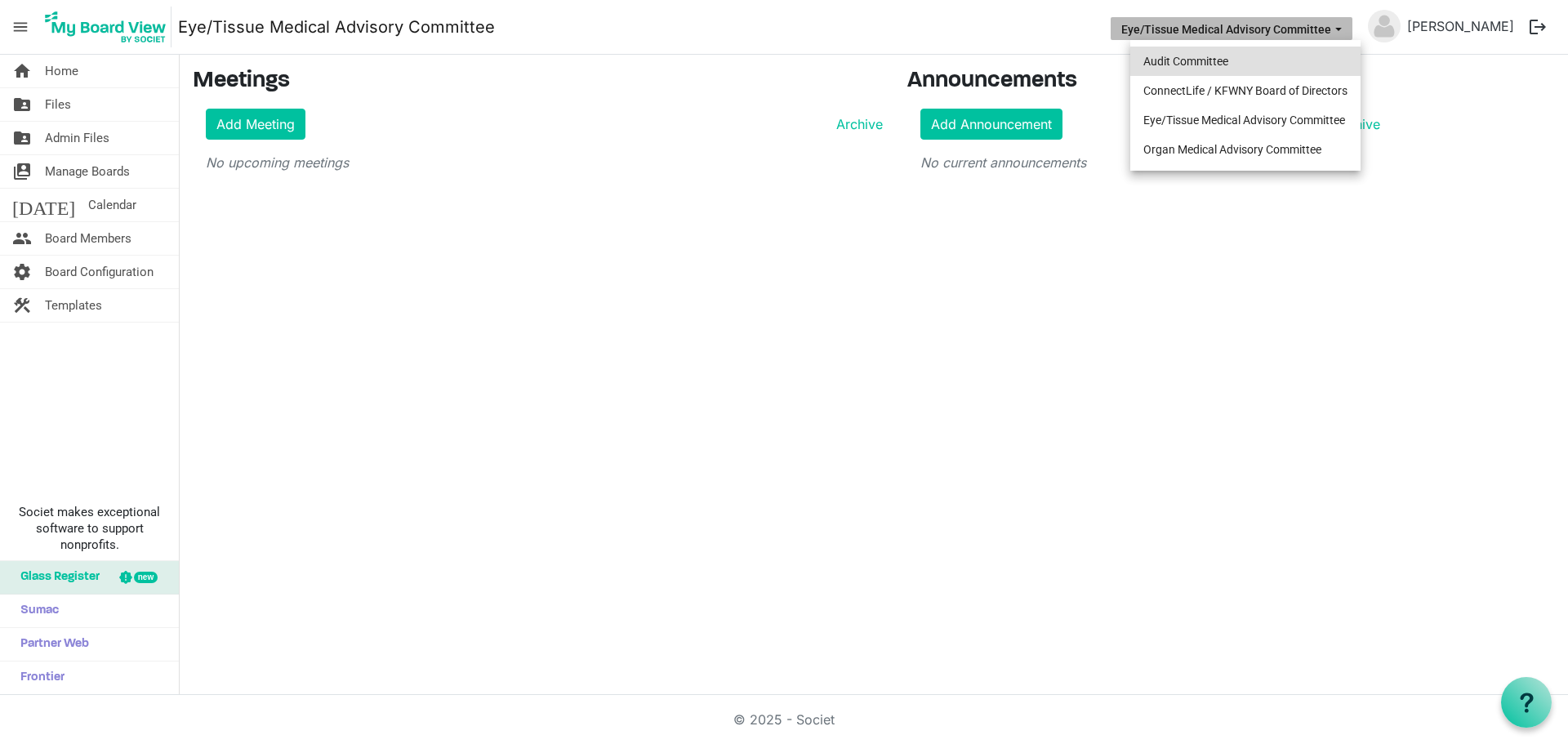
click at [1207, 60] on li "Audit Committee" at bounding box center [1246, 62] width 231 height 30
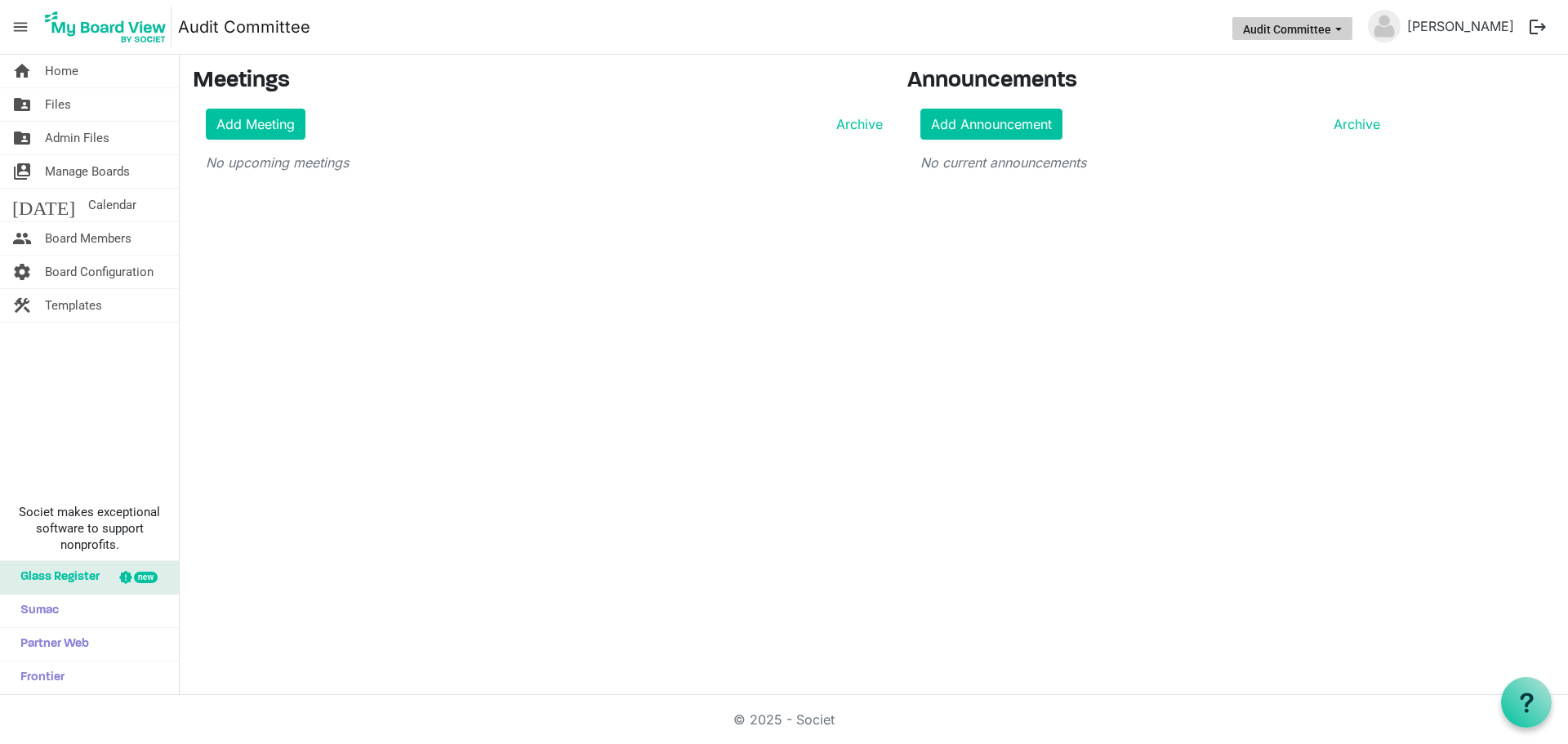
click at [1346, 27] on span "Audit Committee dropdownbutton" at bounding box center [1339, 30] width 15 height 7
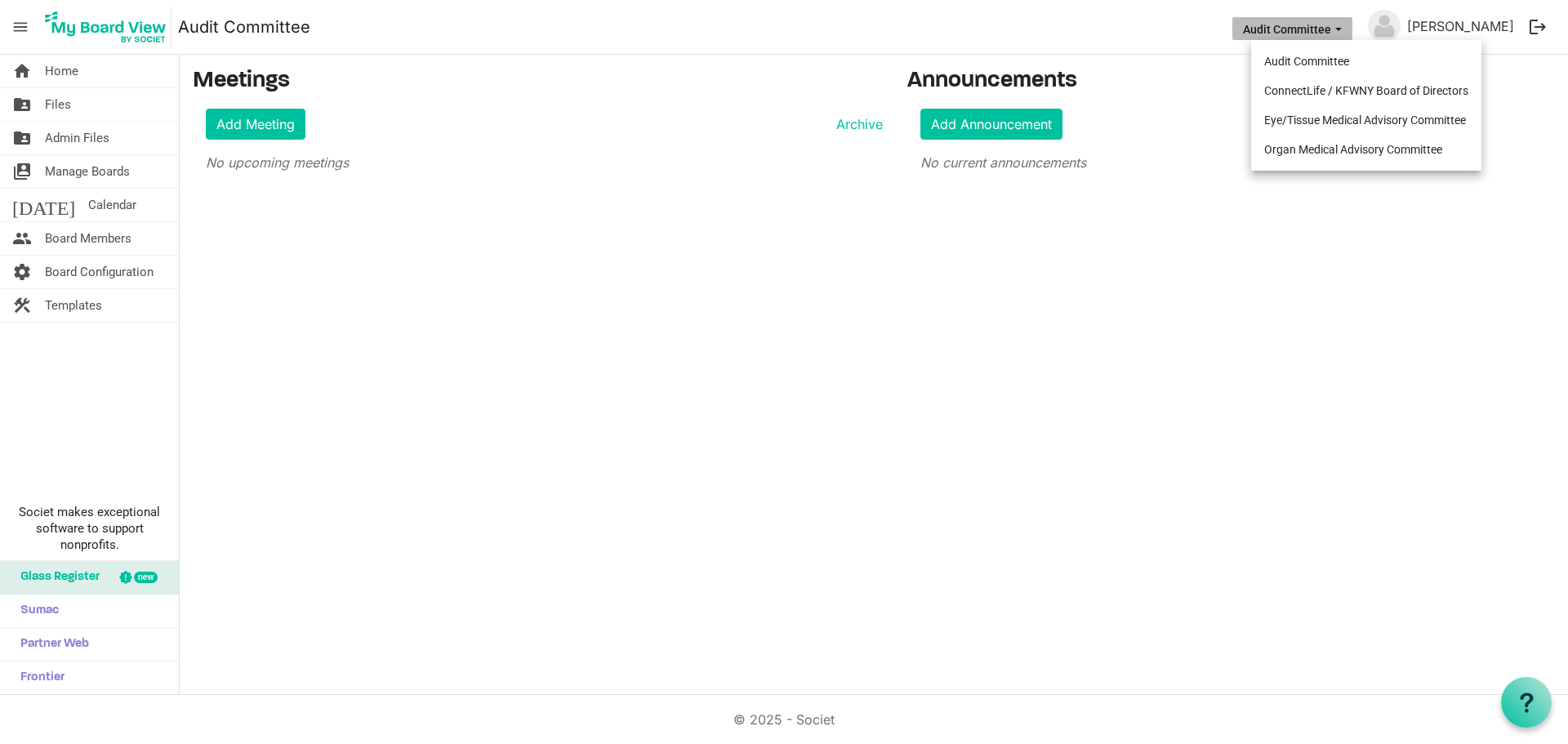
click at [1346, 27] on span "Audit Committee dropdownbutton" at bounding box center [1339, 30] width 15 height 7
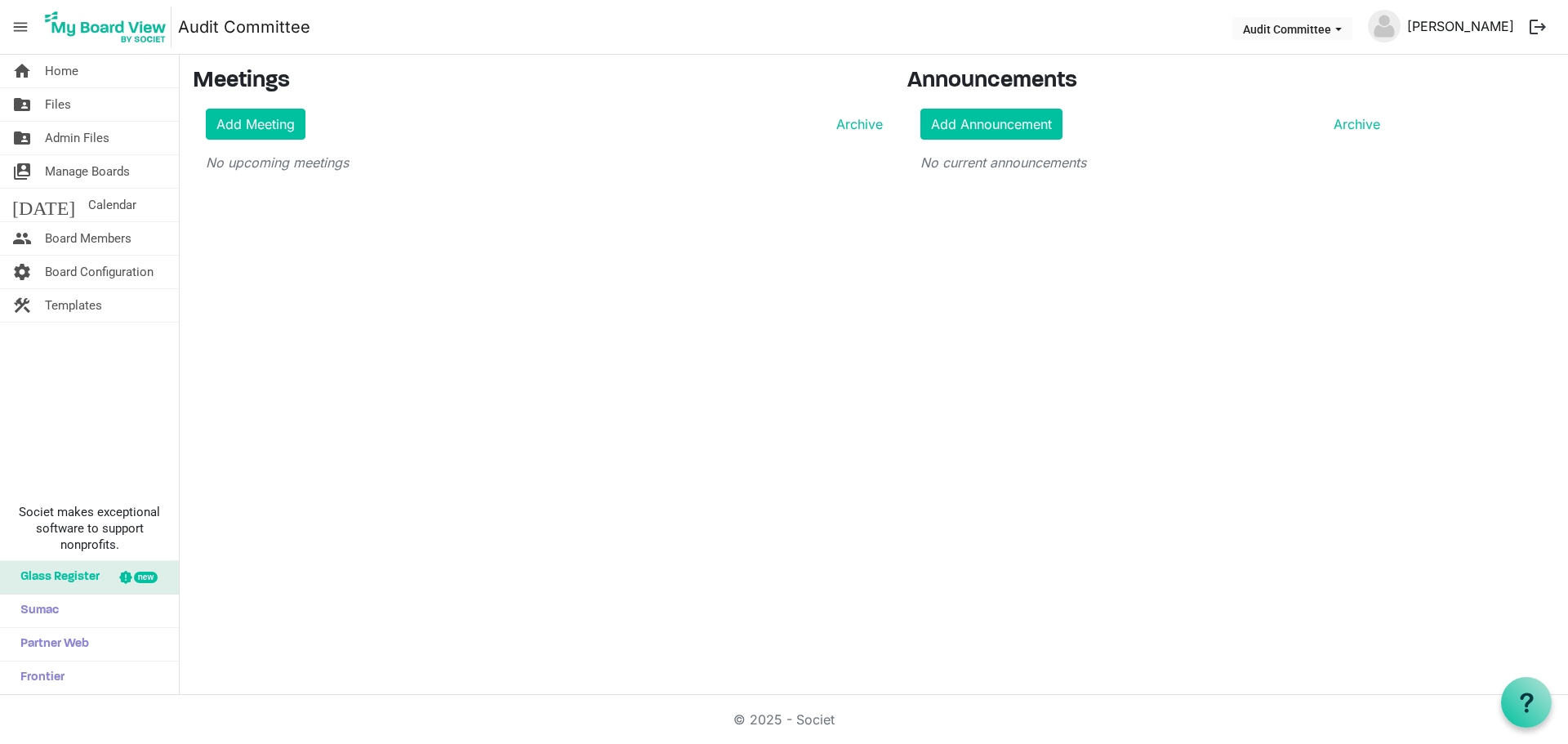
click at [1459, 29] on link "[PERSON_NAME]" at bounding box center [1461, 26] width 120 height 33
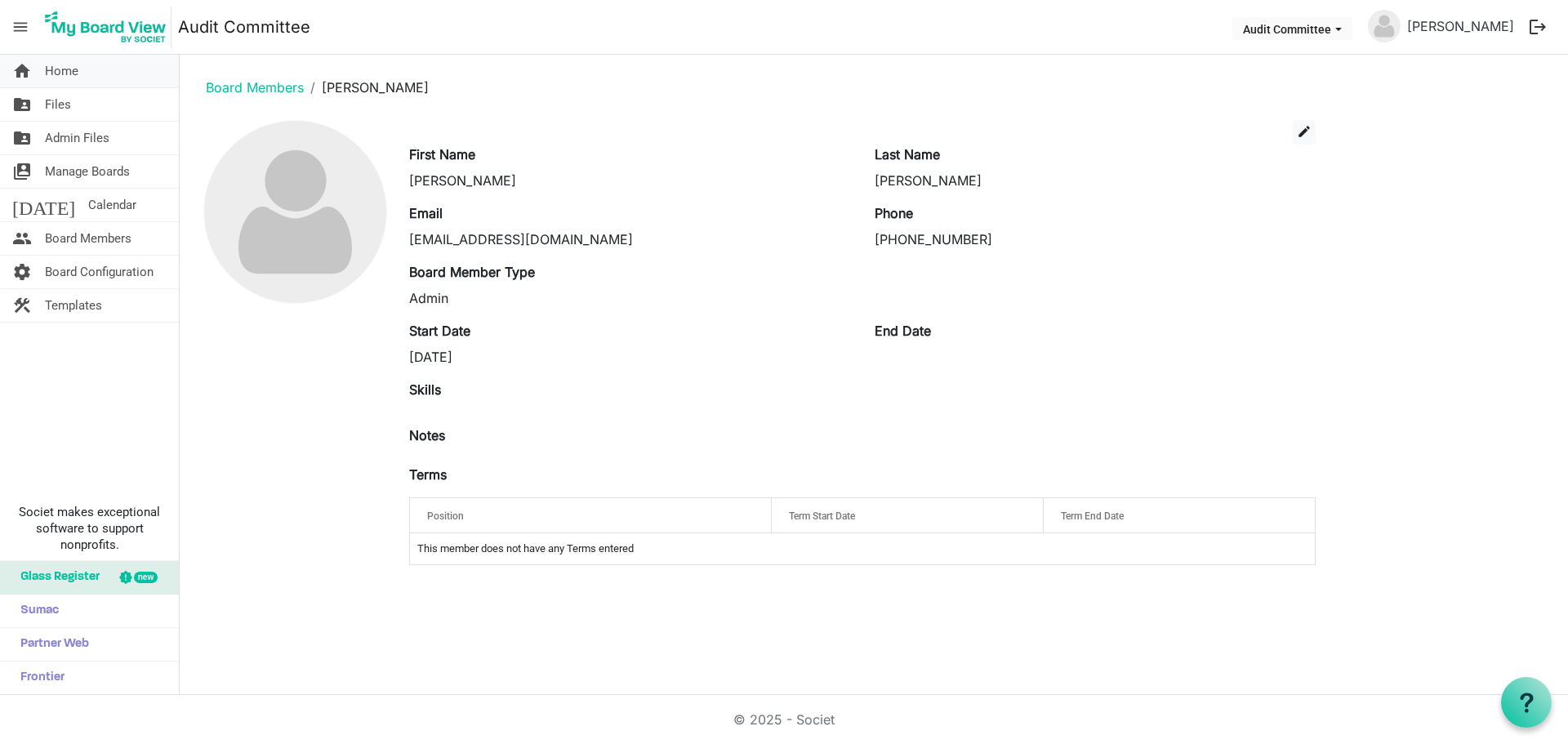
click at [69, 73] on span "Home" at bounding box center [62, 71] width 34 height 33
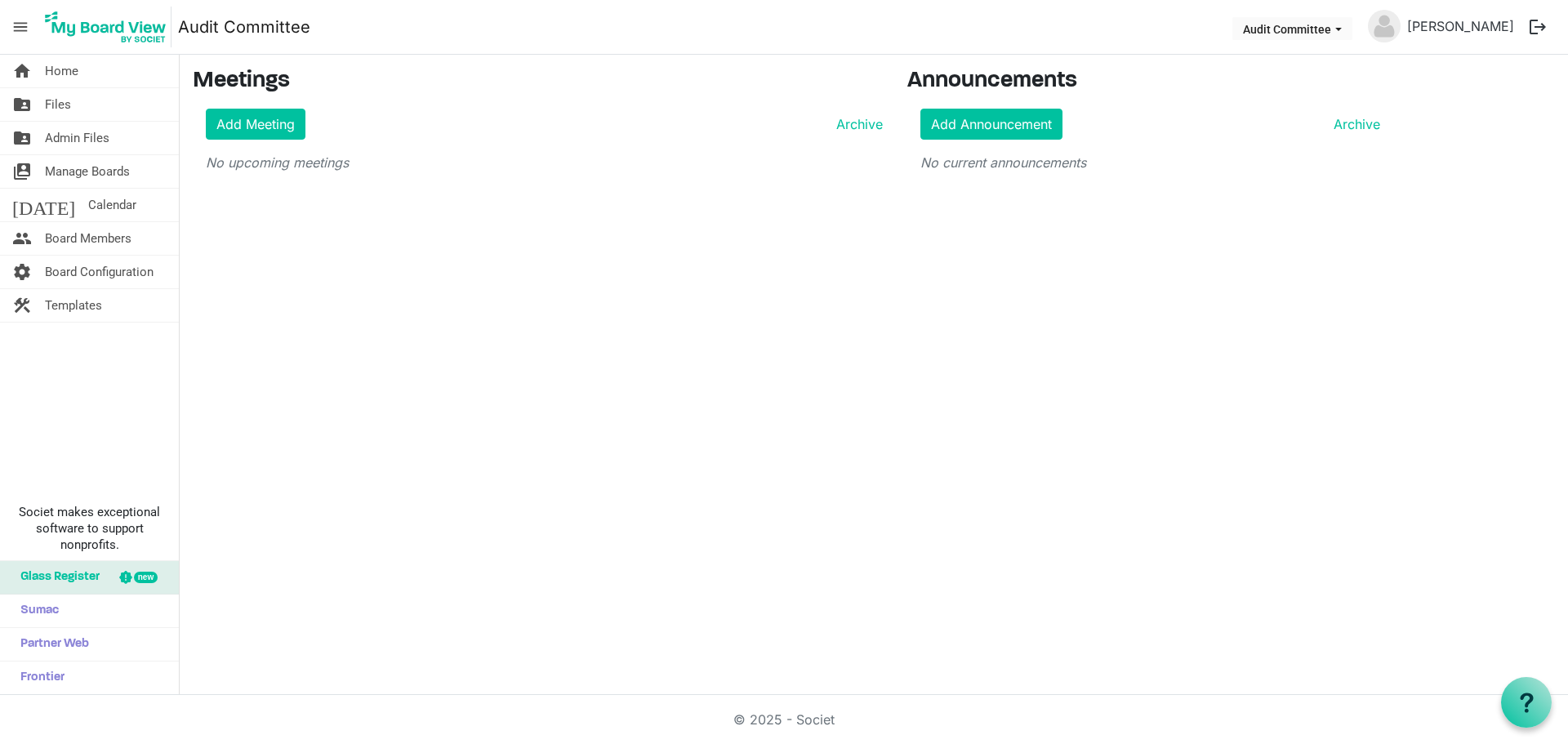
click at [22, 25] on span "menu" at bounding box center [21, 27] width 31 height 31
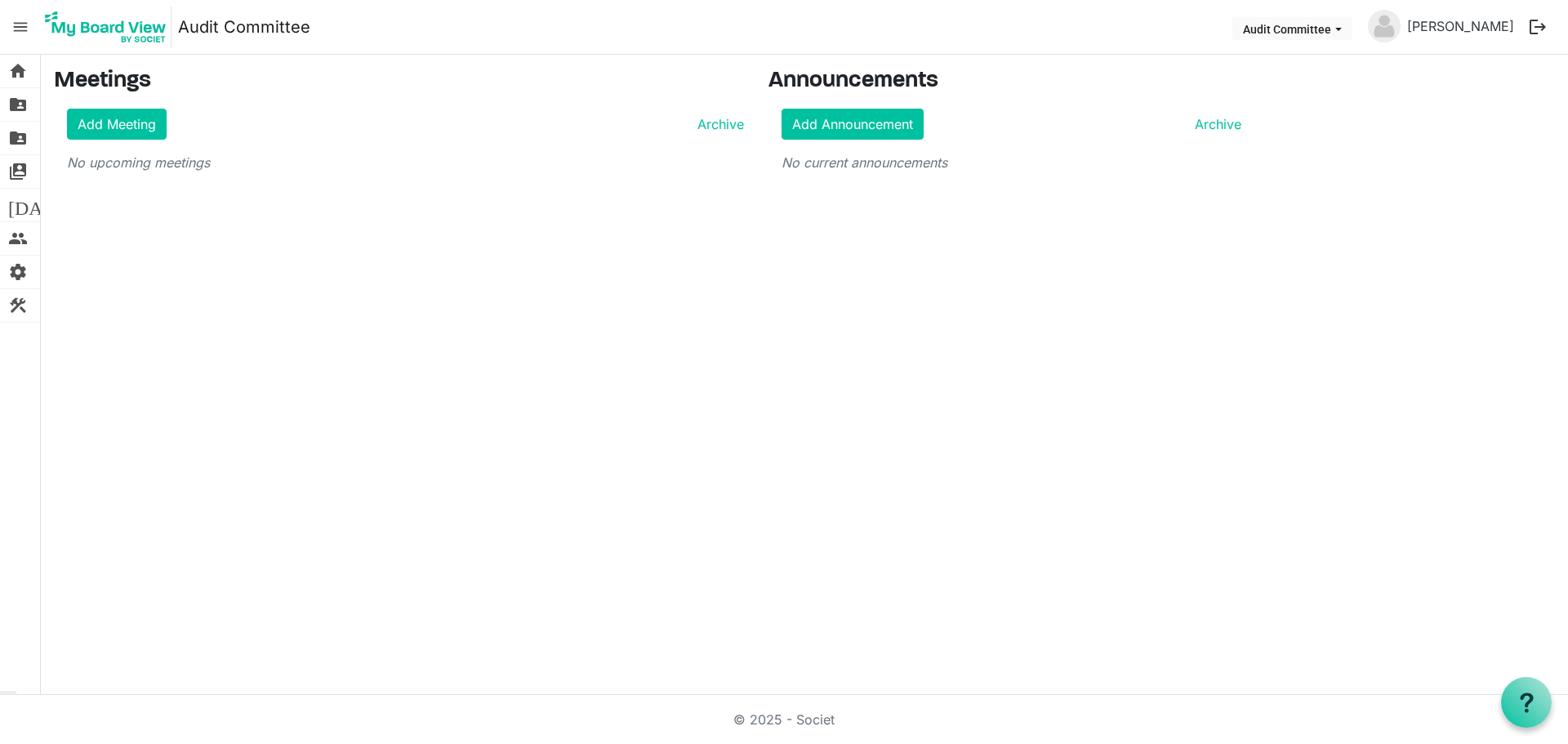
click at [22, 25] on span "menu" at bounding box center [21, 27] width 31 height 31
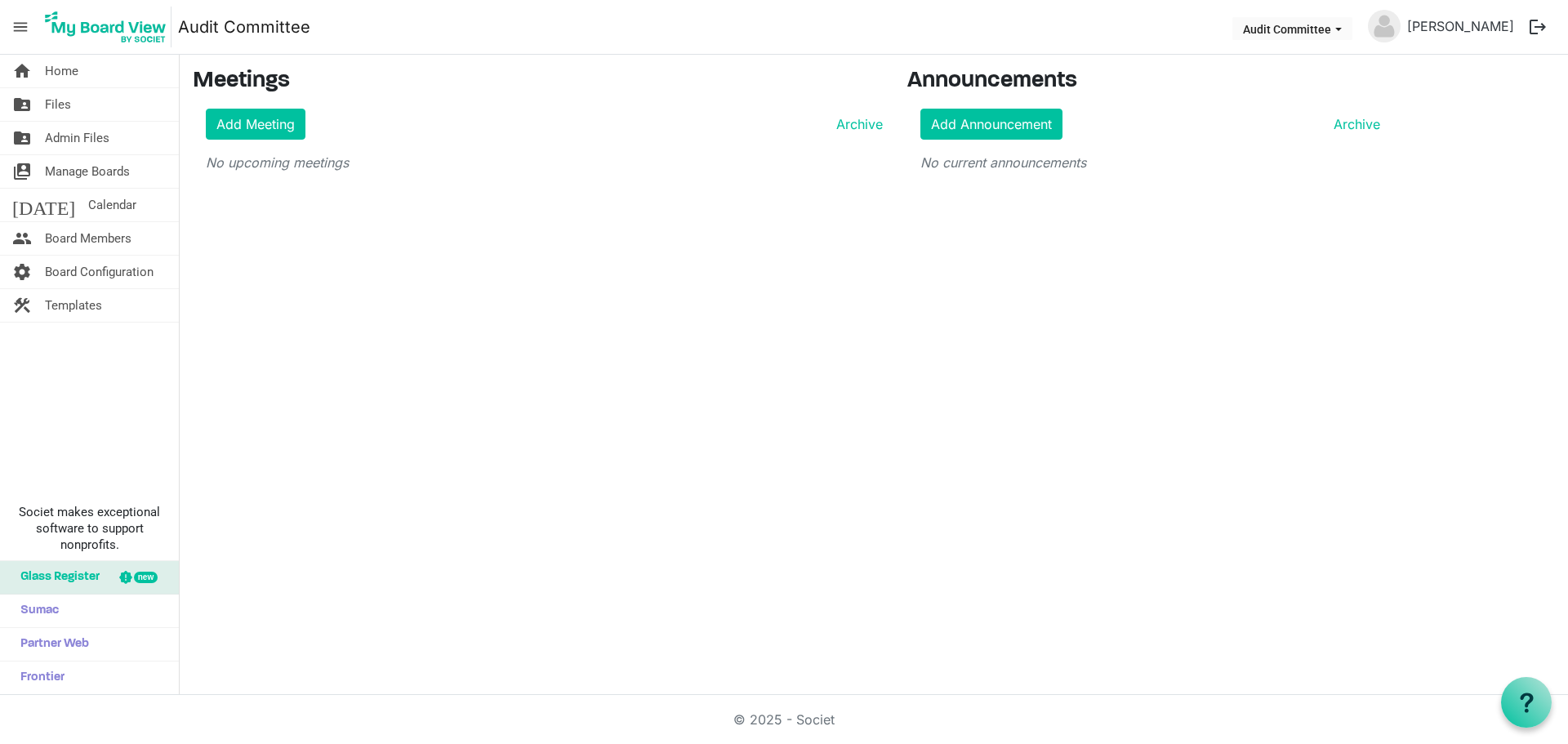
click at [136, 25] on img at bounding box center [106, 27] width 131 height 41
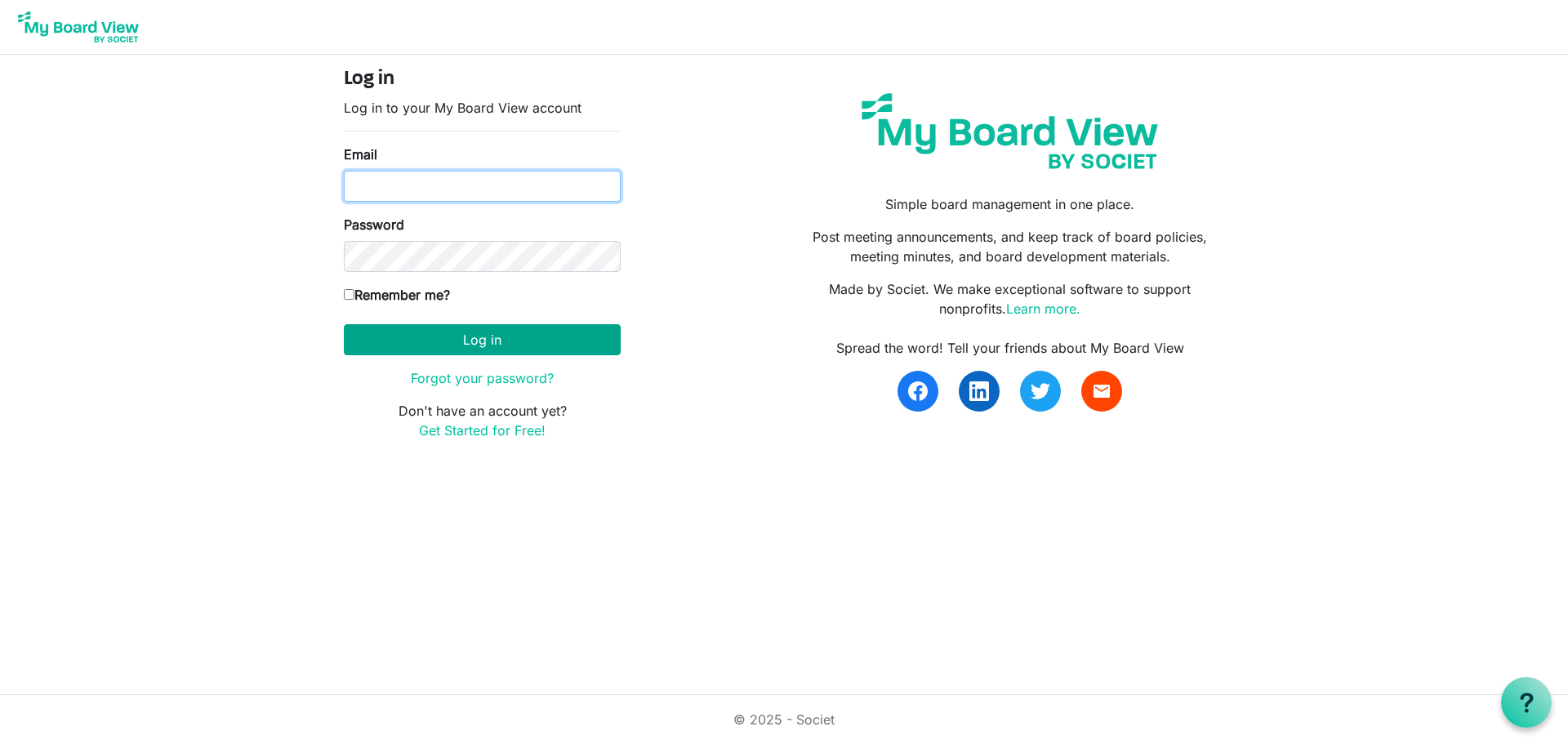
type input "kschrantz@connectlife.org"
click at [455, 335] on button "Log in" at bounding box center [482, 340] width 277 height 31
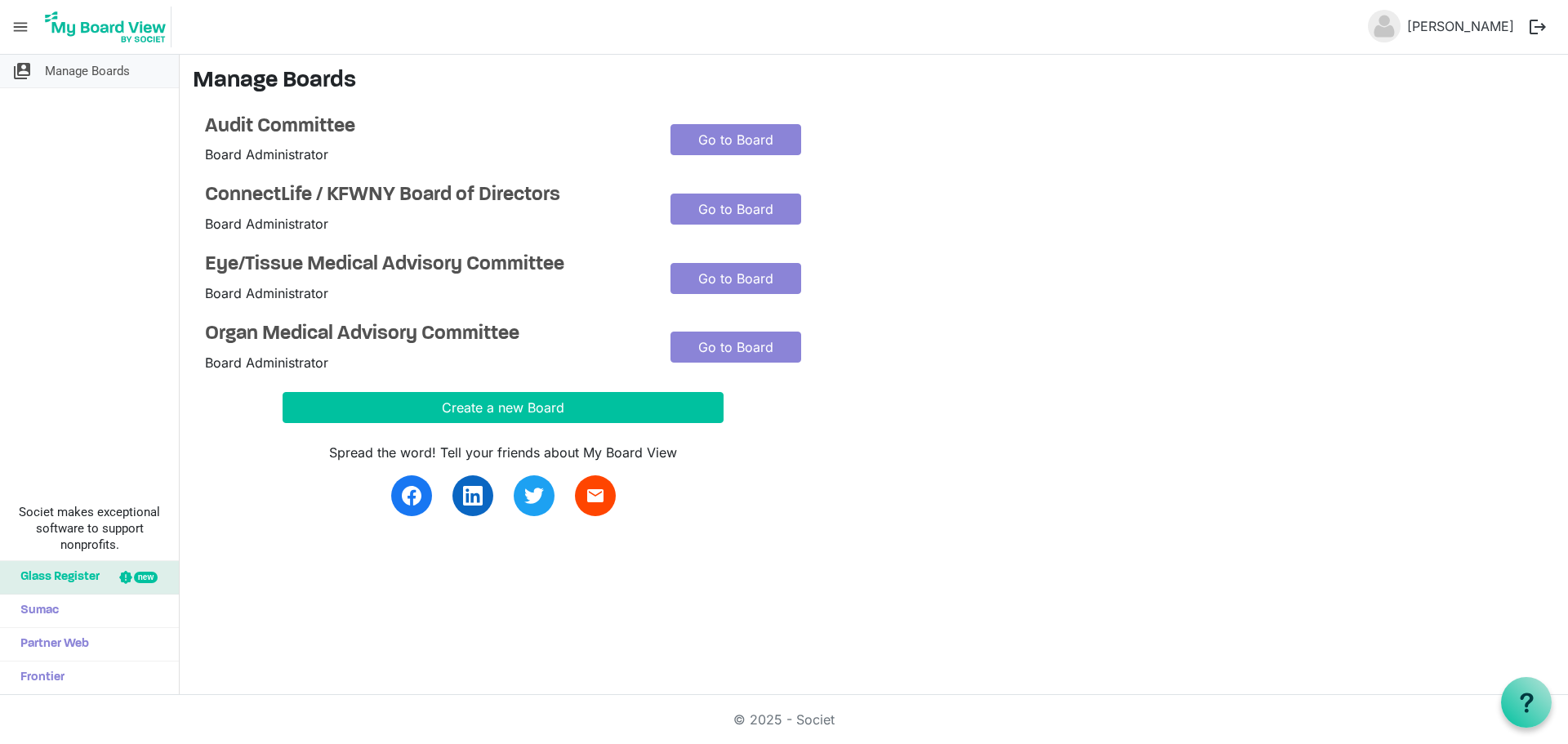
click at [108, 71] on span "Manage Boards" at bounding box center [88, 71] width 85 height 33
